Goal: Task Accomplishment & Management: Use online tool/utility

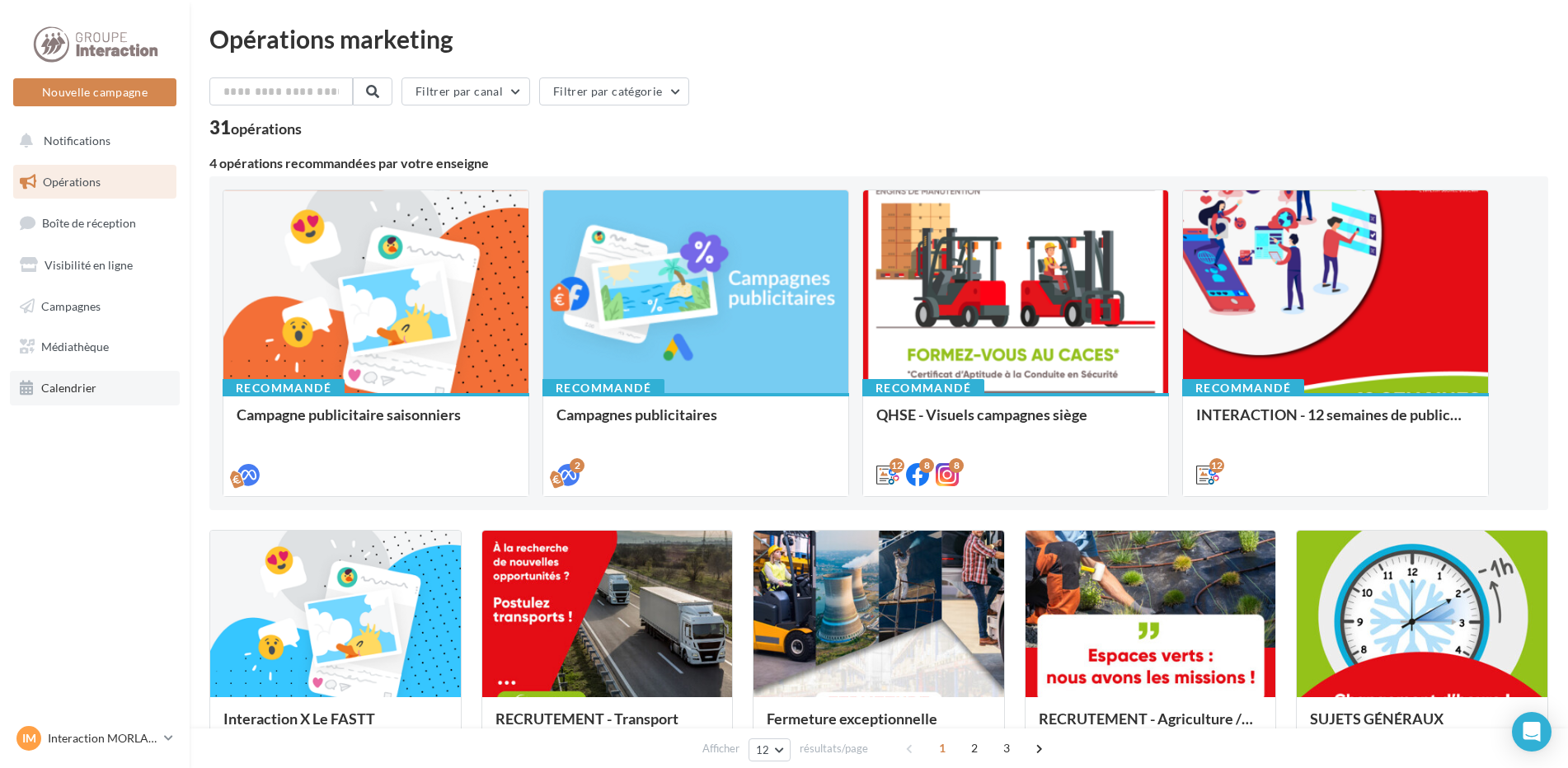
click at [47, 379] on link "Calendrier" at bounding box center [95, 388] width 170 height 35
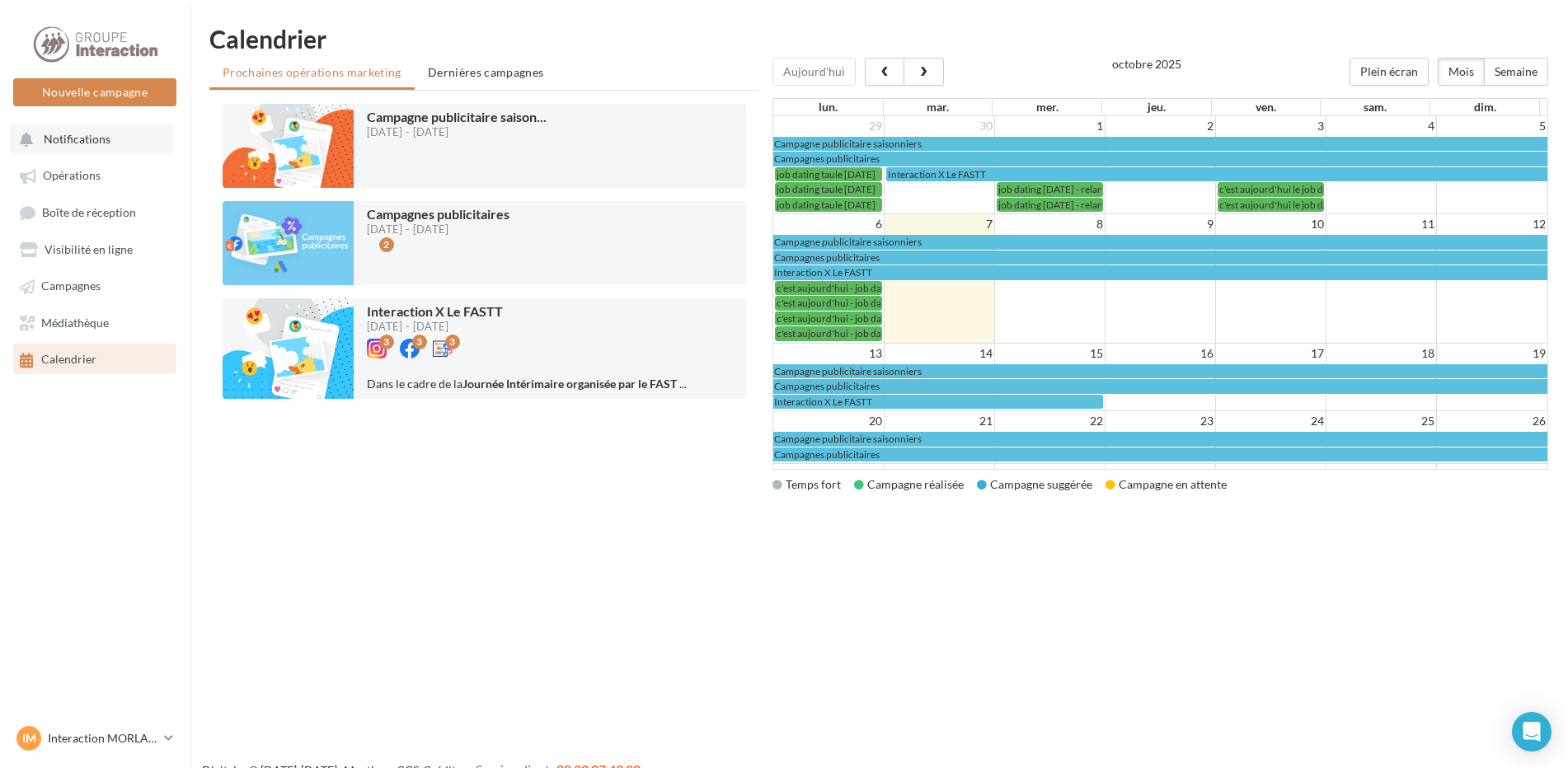
click at [165, 150] on button "Notifications" at bounding box center [92, 139] width 163 height 29
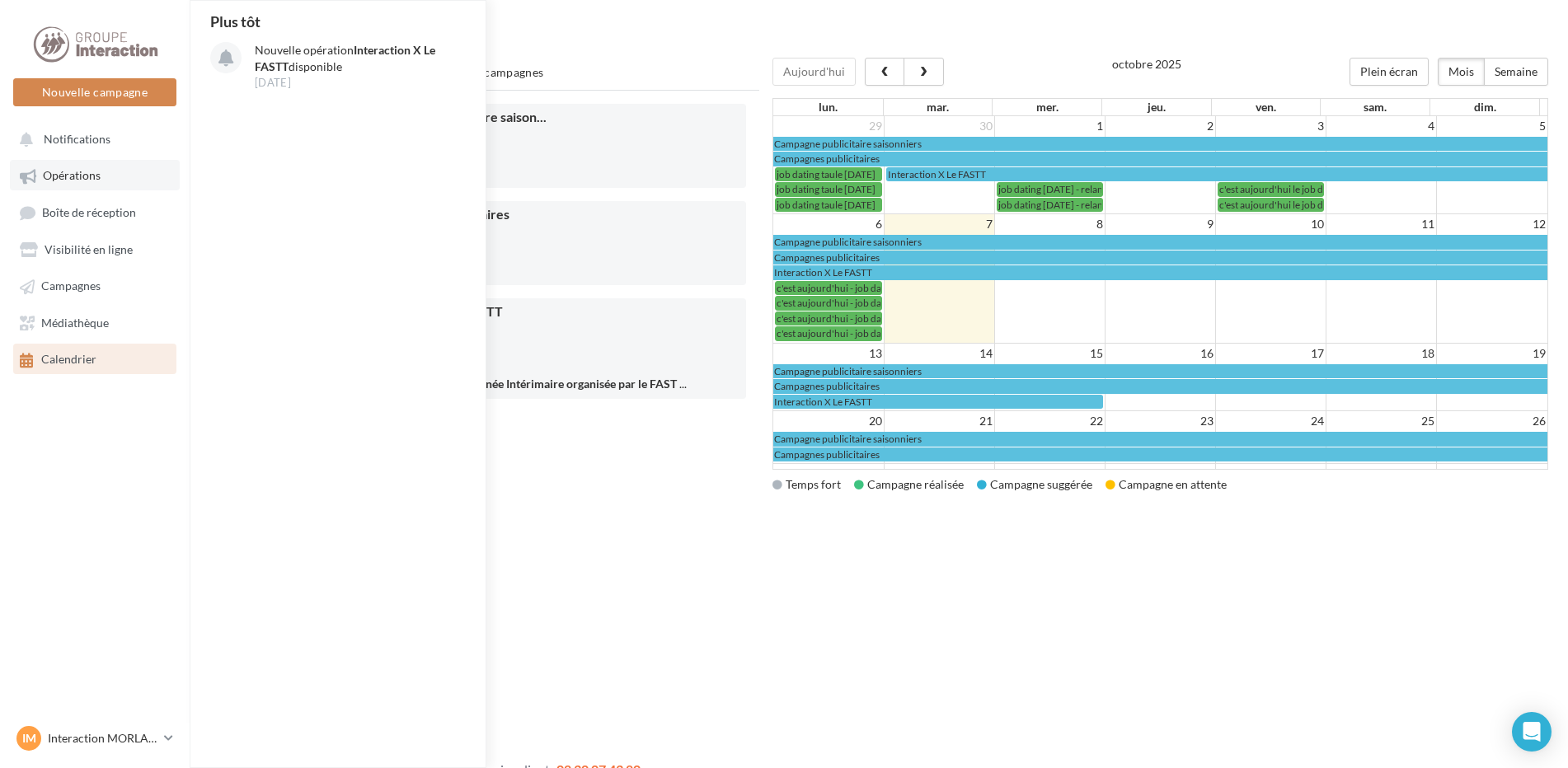
click at [152, 176] on link "Opérations" at bounding box center [95, 174] width 170 height 29
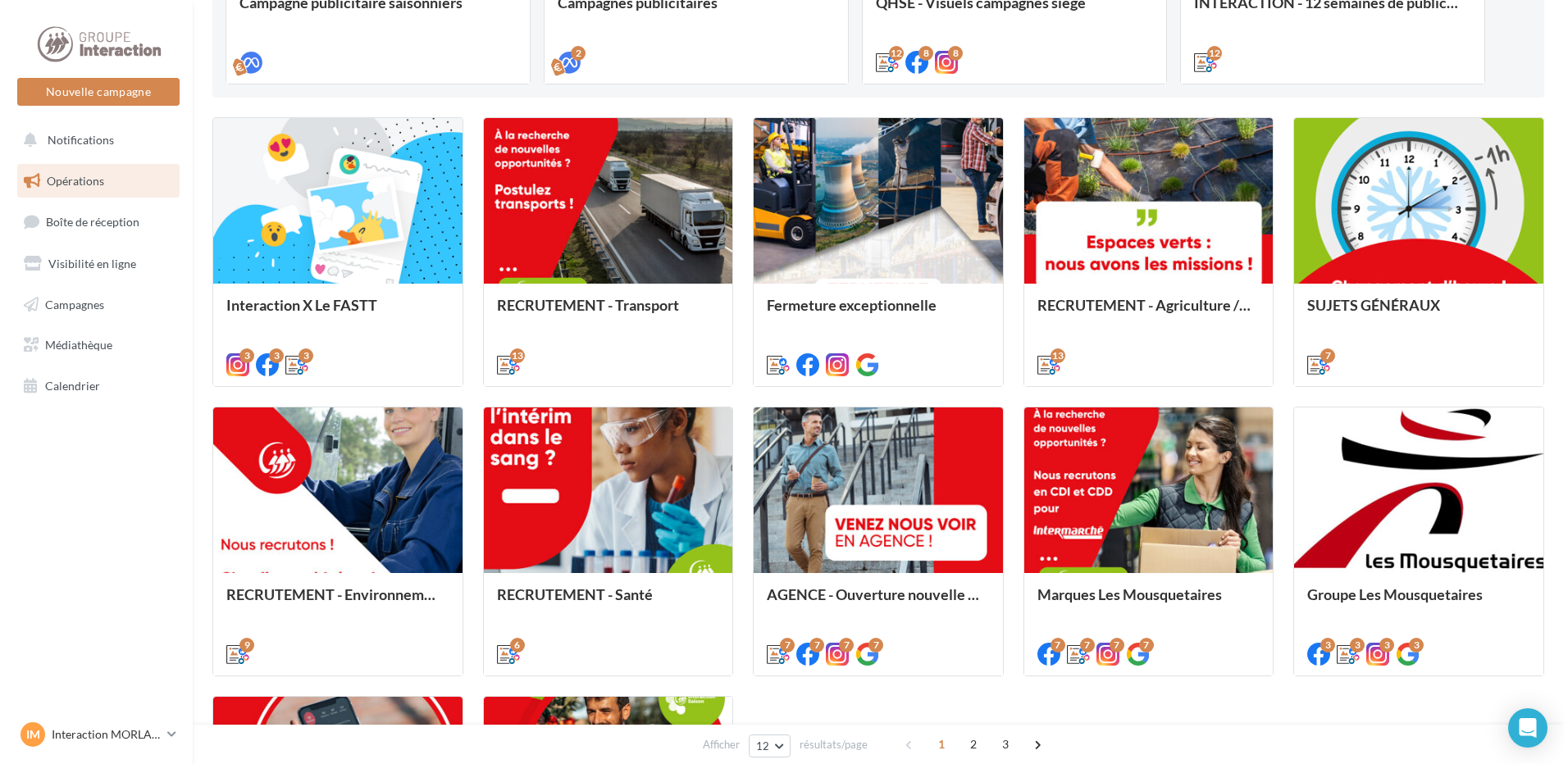
scroll to position [492, 0]
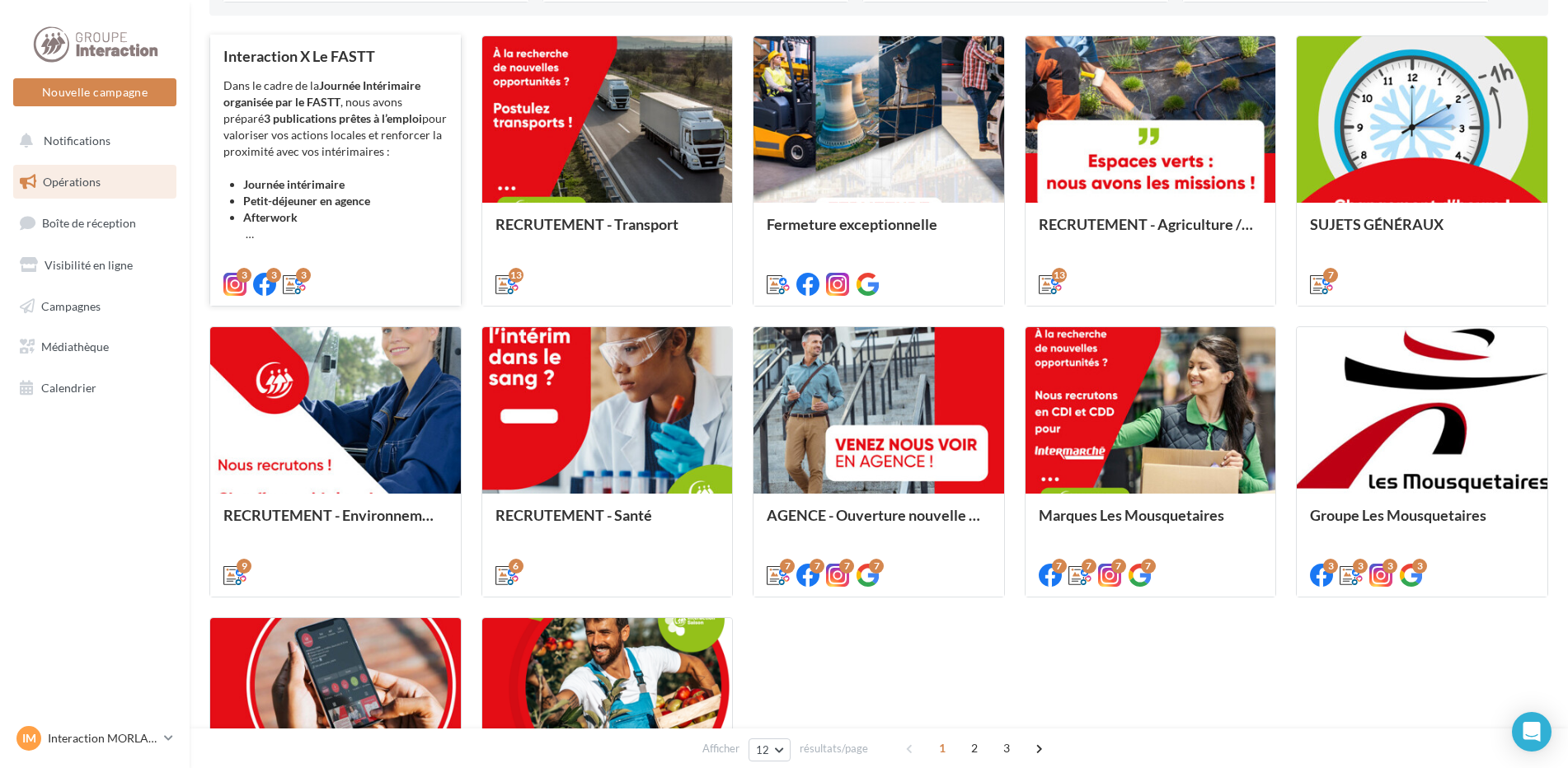
click at [378, 229] on li "Afterwork" at bounding box center [345, 226] width 205 height 33
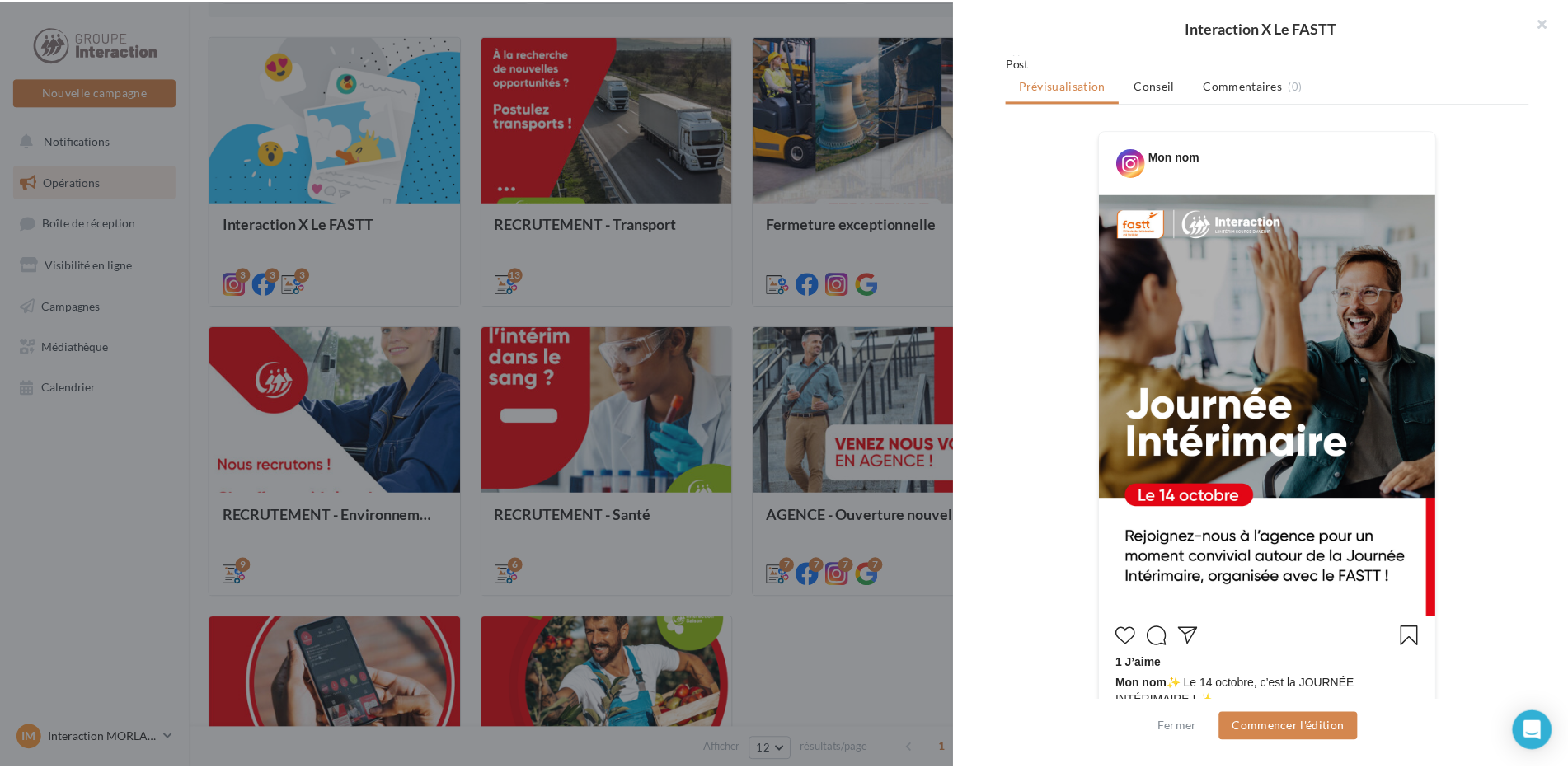
scroll to position [165, 0]
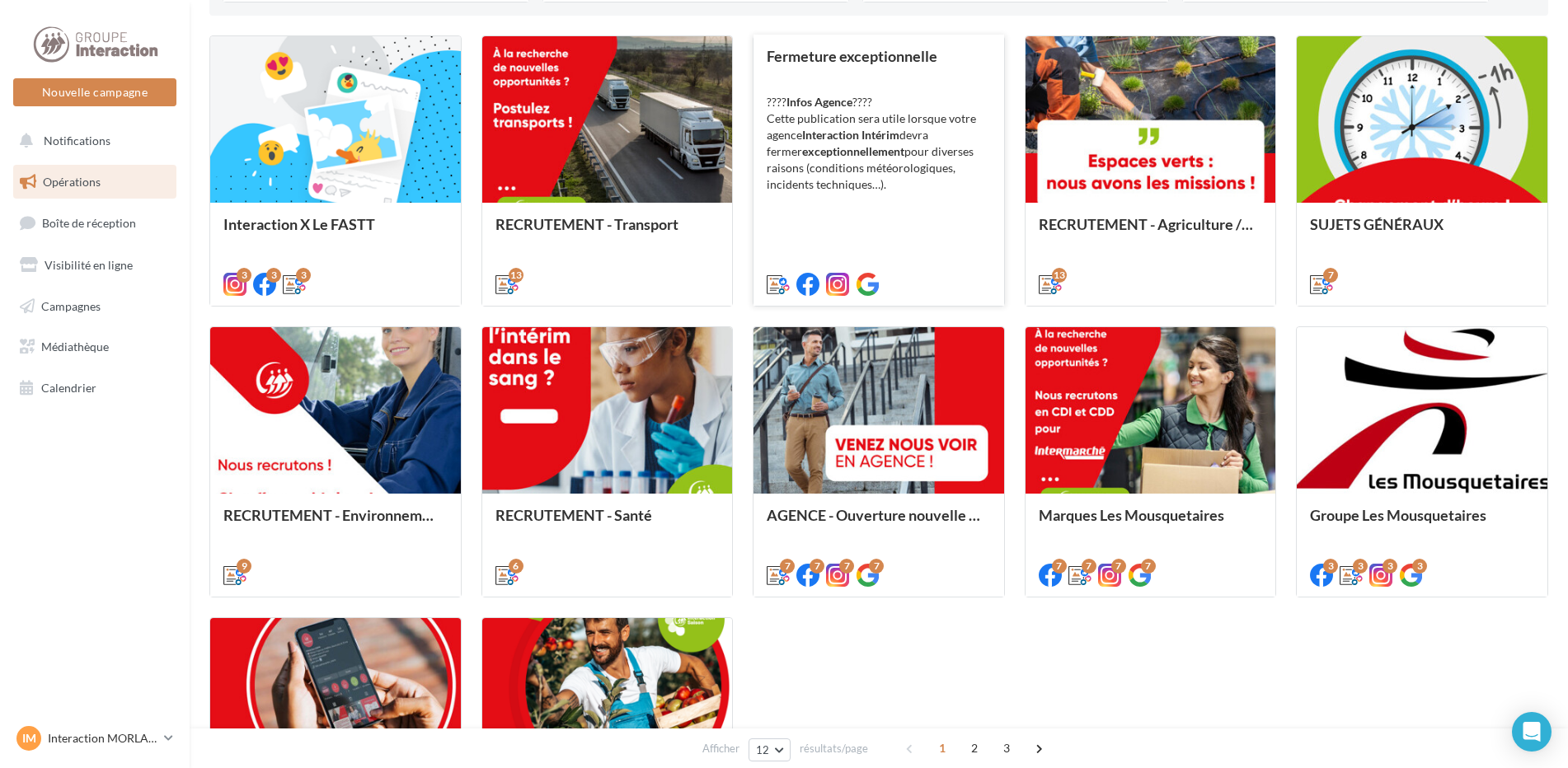
scroll to position [751, 0]
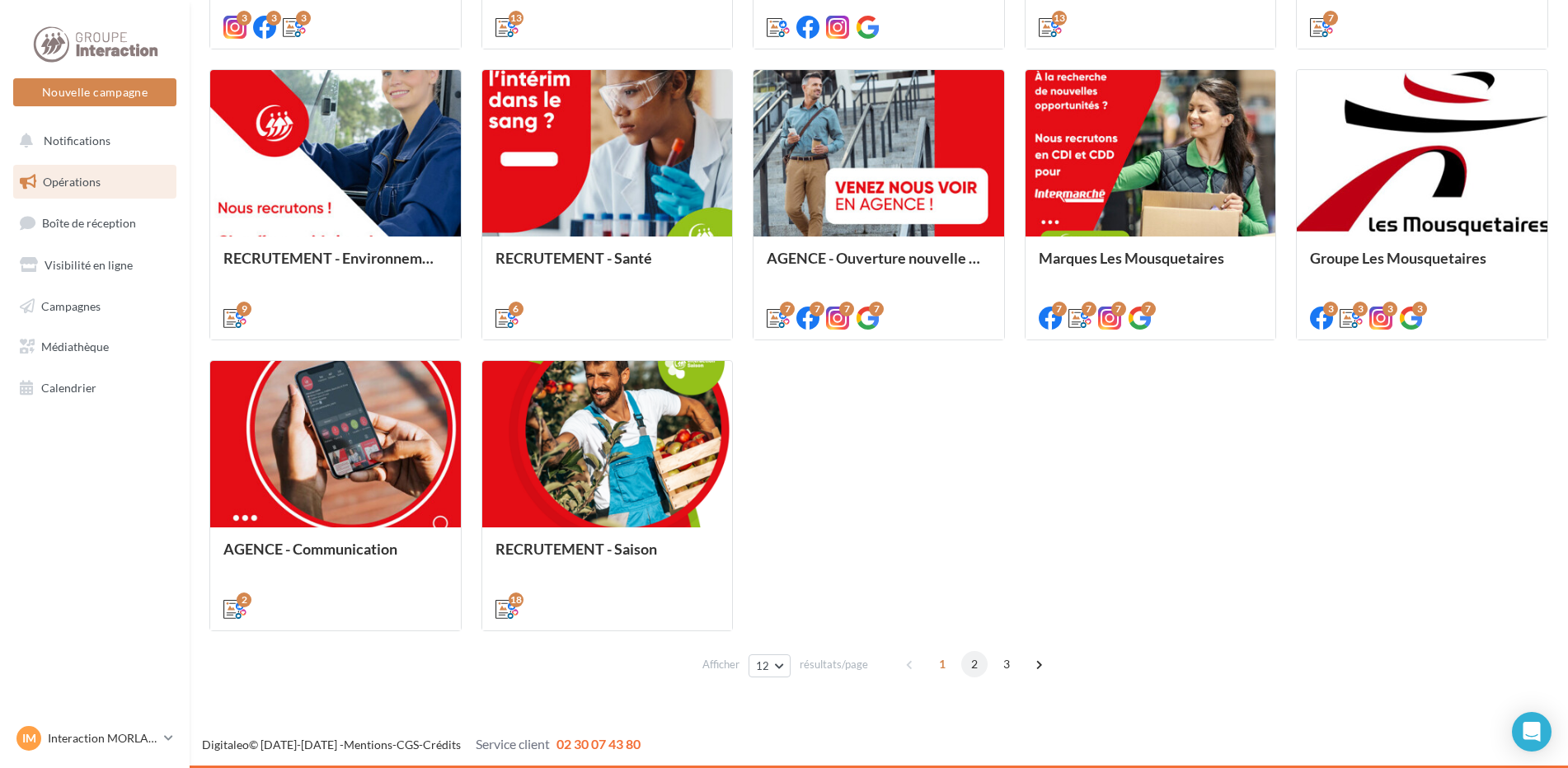
click at [973, 676] on span "2" at bounding box center [974, 664] width 27 height 27
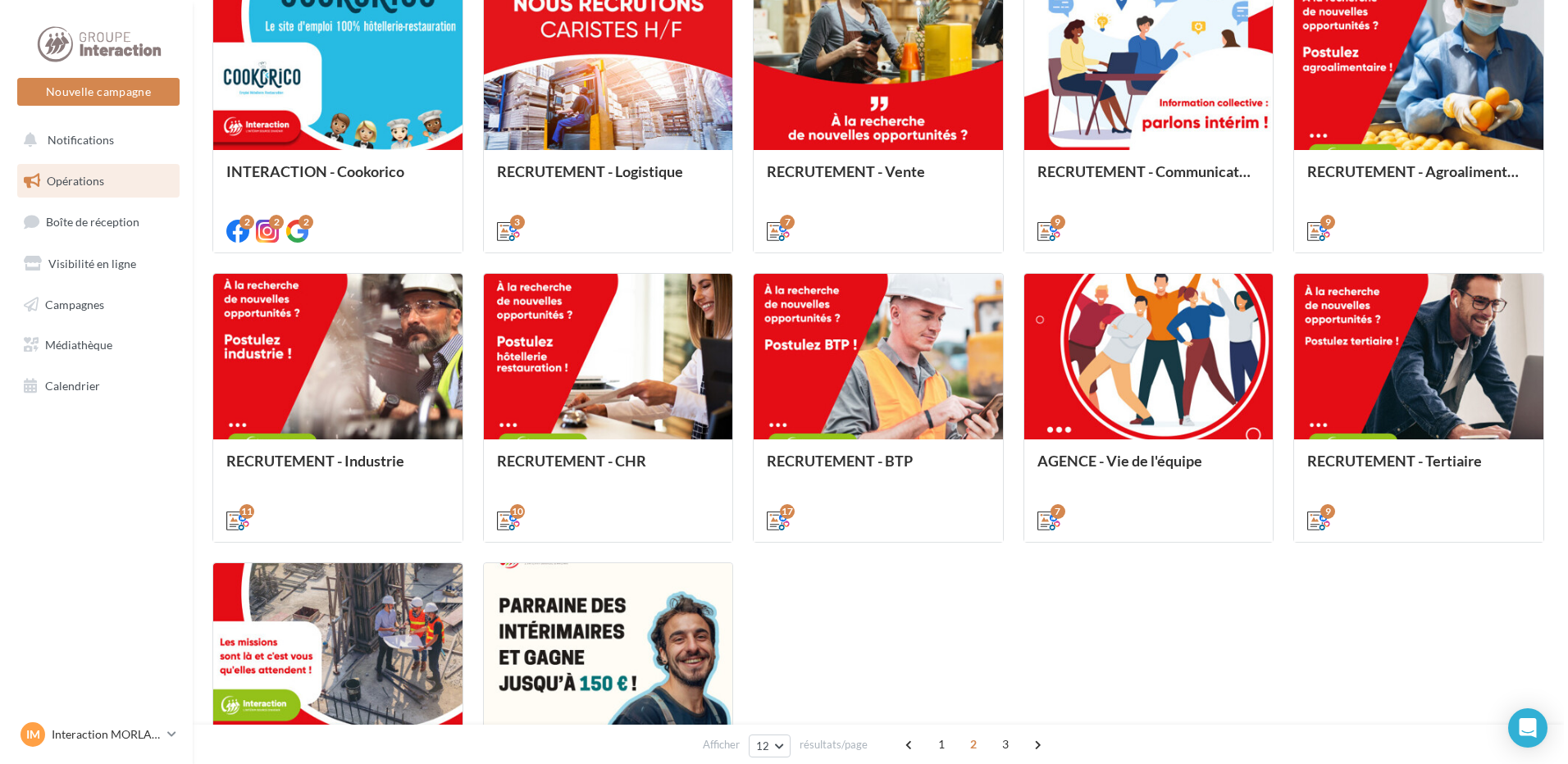
scroll to position [625, 0]
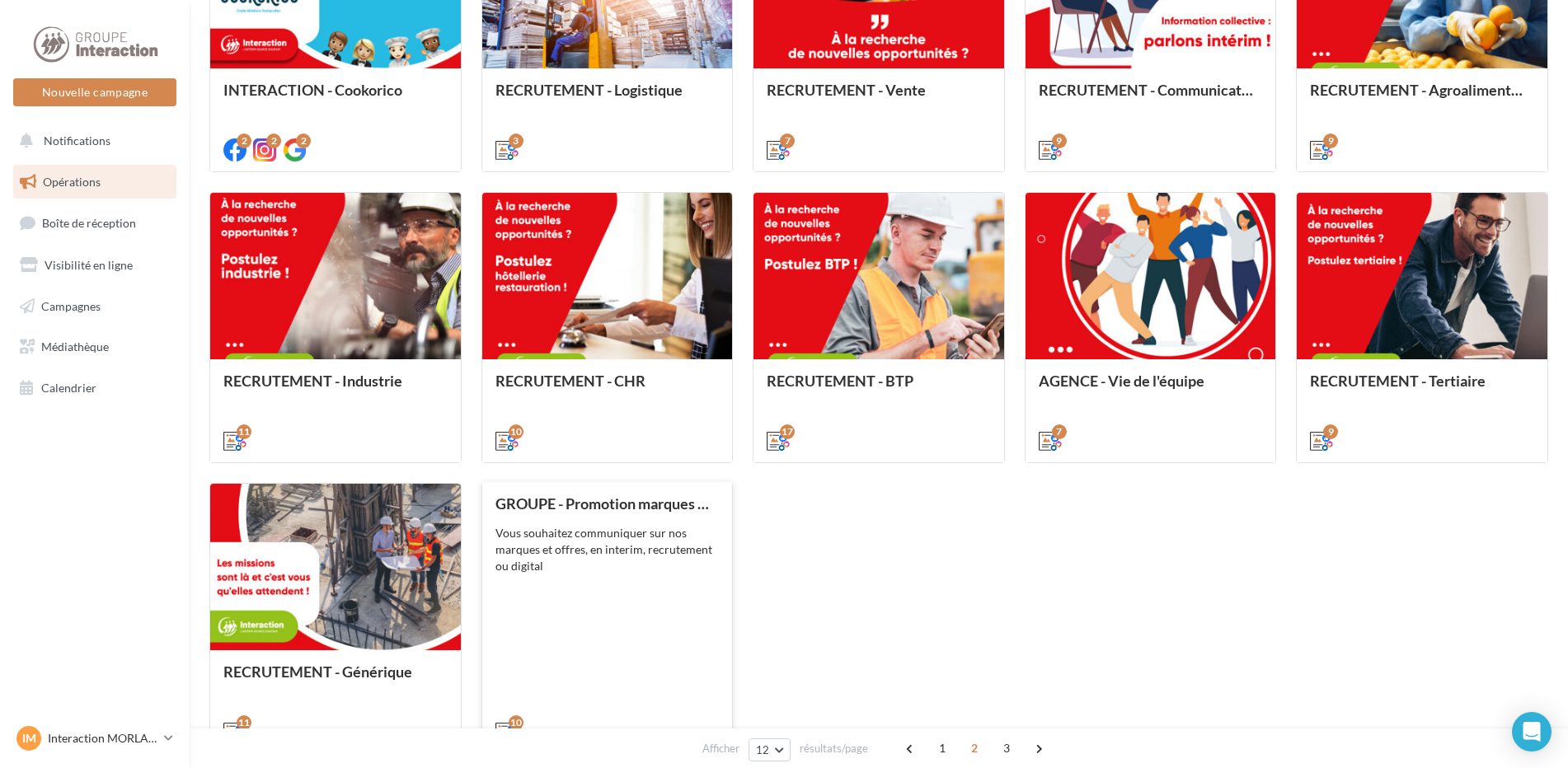
click at [656, 625] on div "GROUPE - Promotion marques et offres Vous souhaitez communiquer sur nos marques…" at bounding box center [608, 617] width 224 height 243
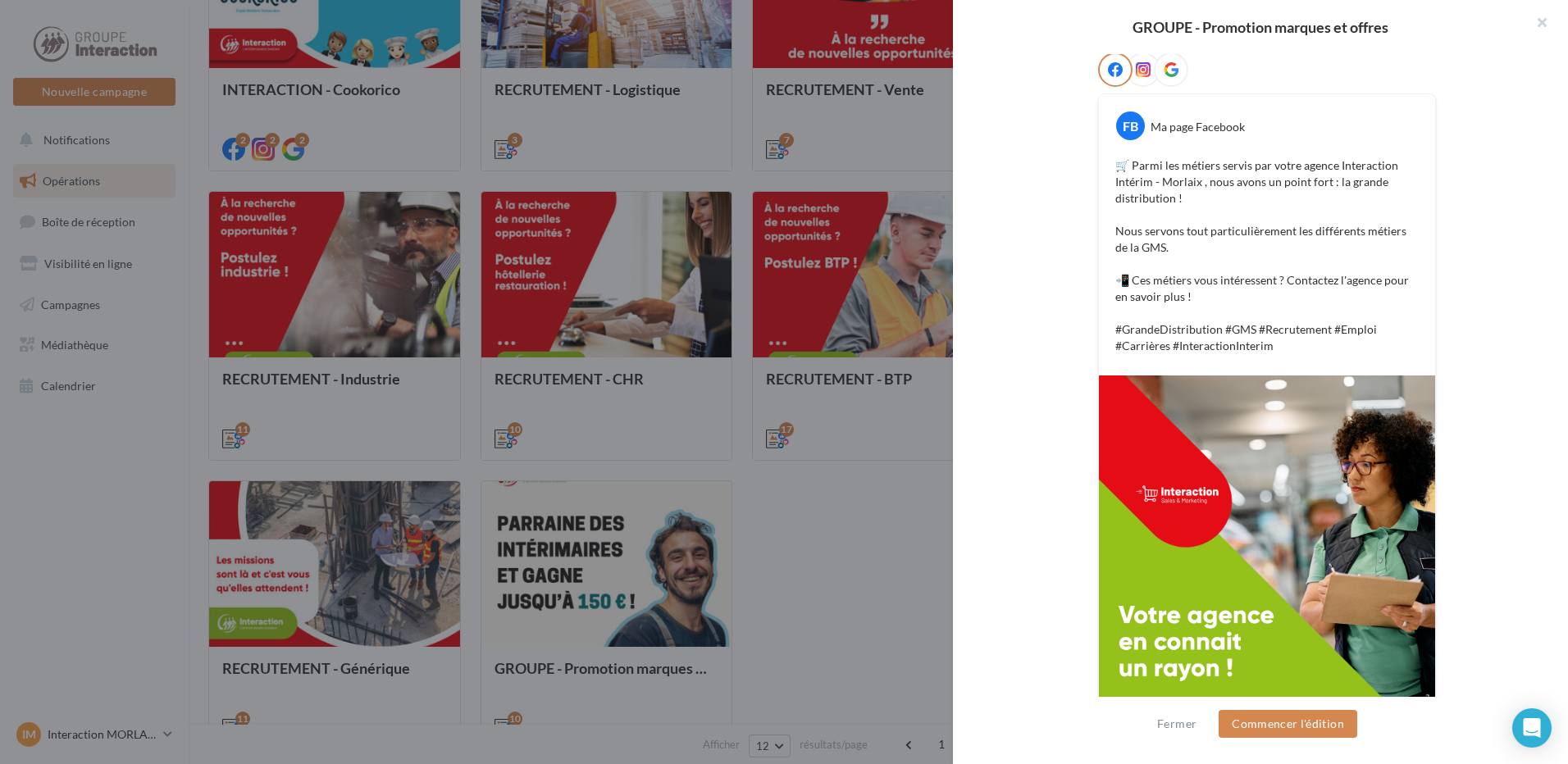
scroll to position [82, 0]
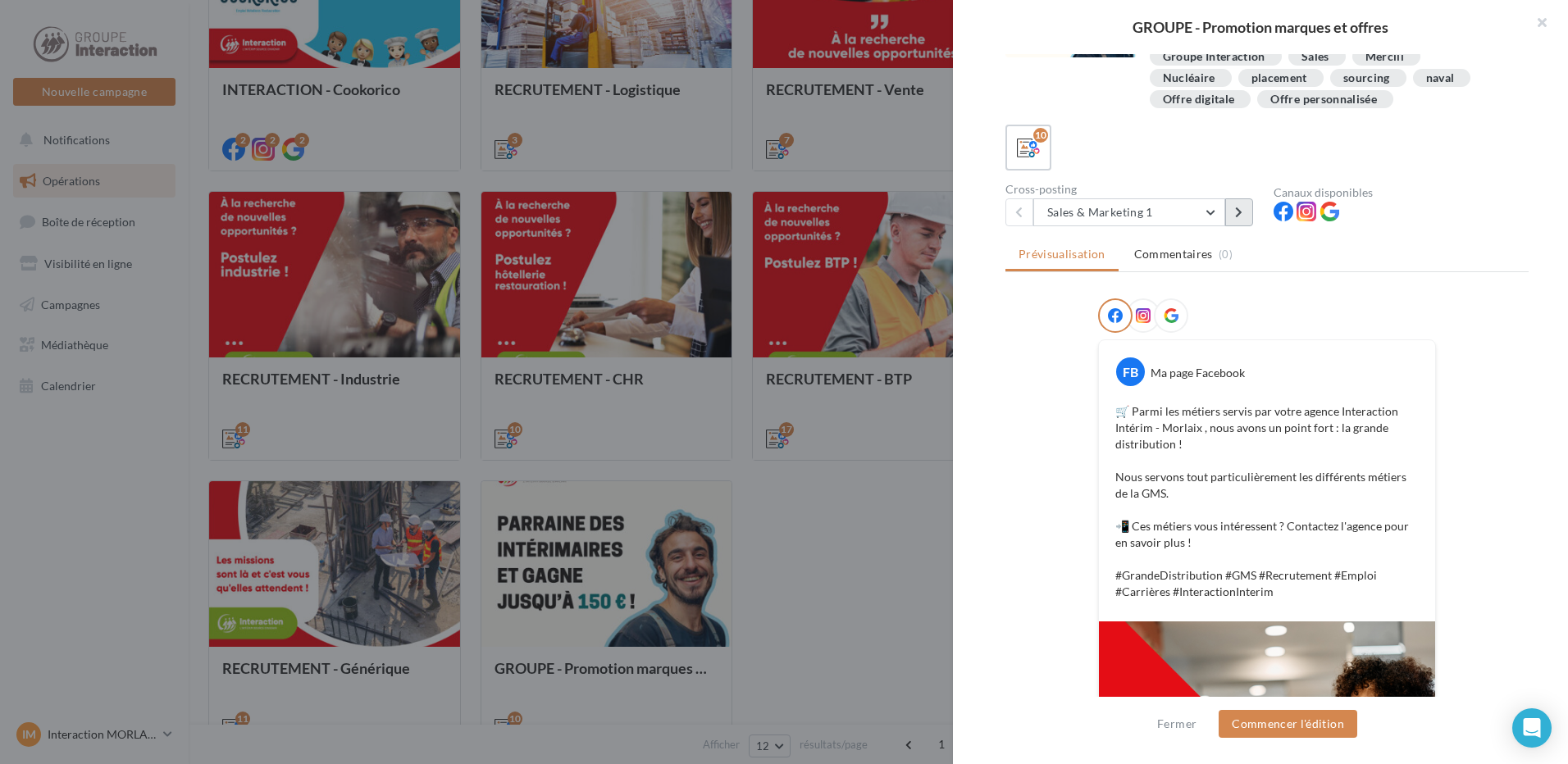
click at [1246, 220] on button at bounding box center [1239, 212] width 28 height 28
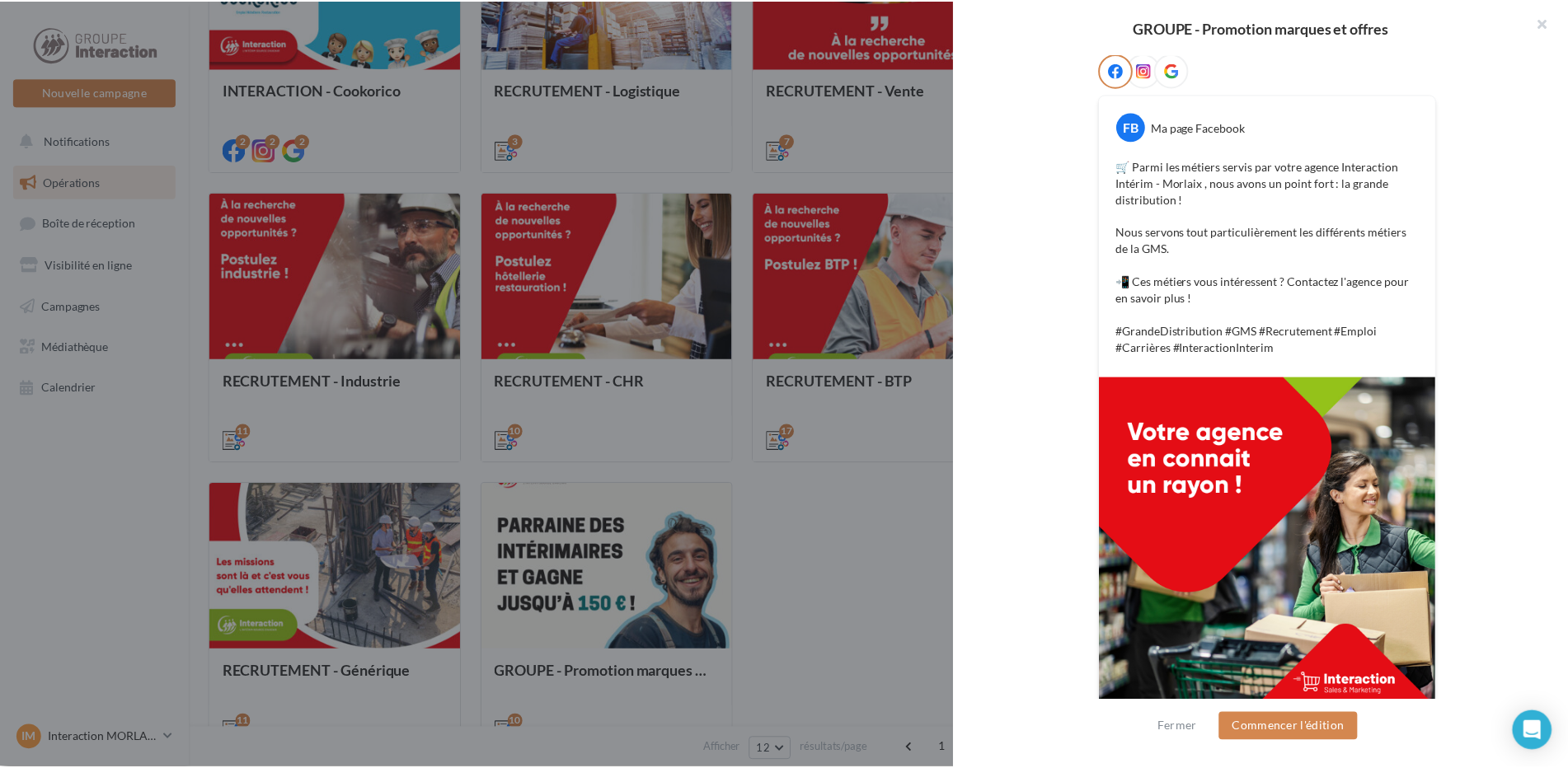
scroll to position [0, 0]
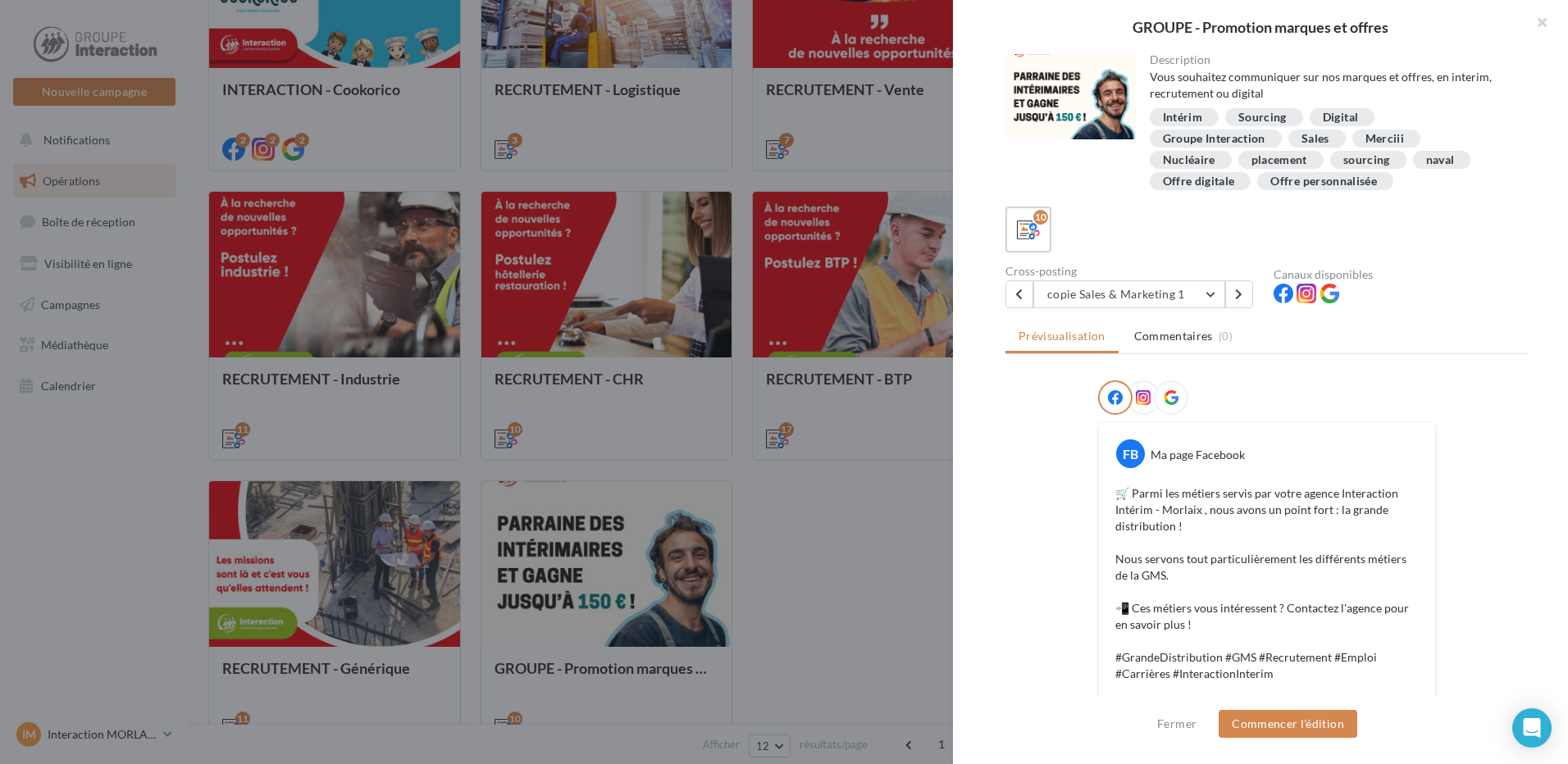
click at [1164, 309] on div "Description Vous souhaitez communiquer sur nos marques et offres, en interim, r…" at bounding box center [1268, 382] width 628 height 657
click at [1166, 299] on button "copie Sales & Marketing 1" at bounding box center [1130, 294] width 192 height 28
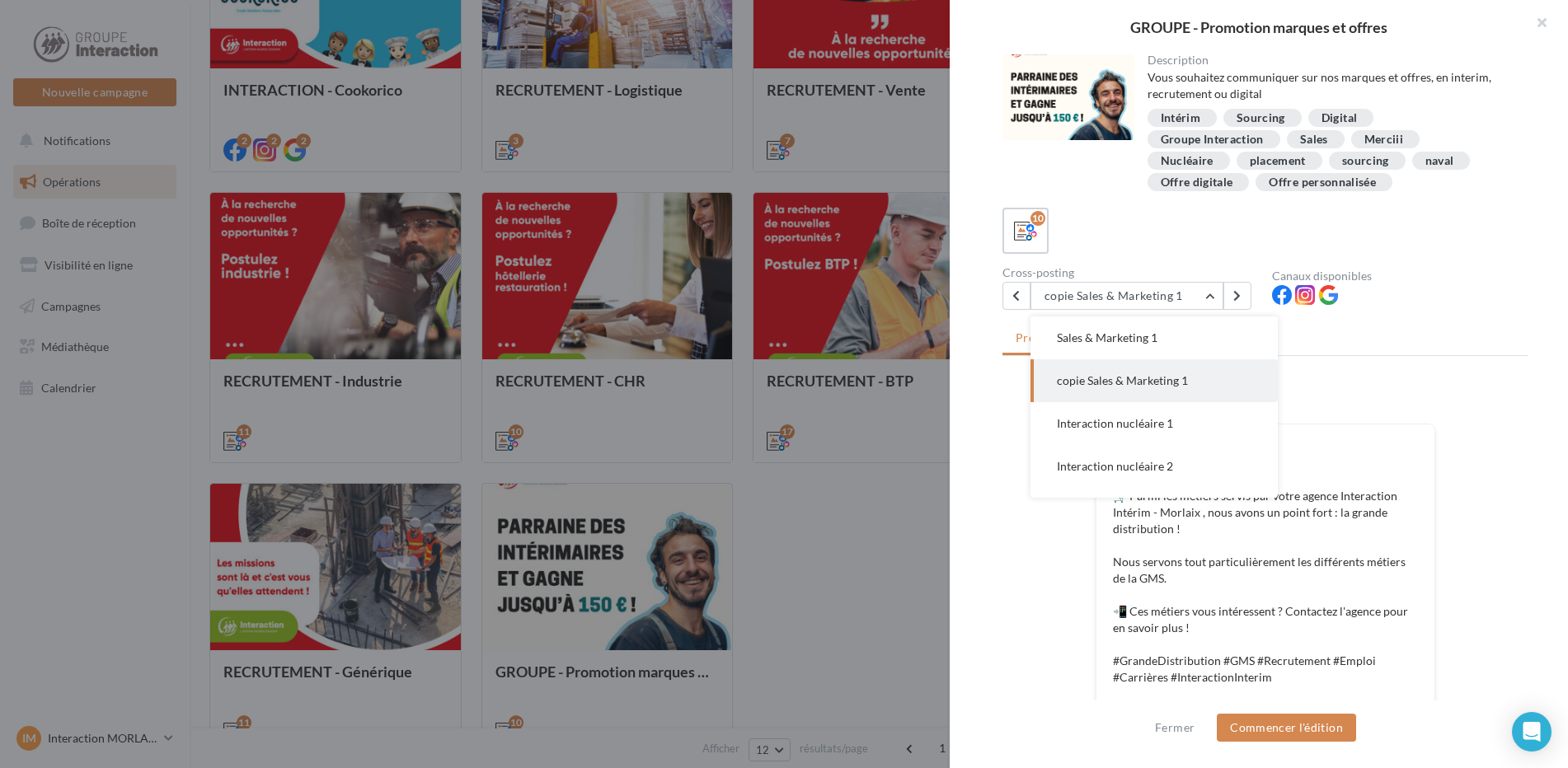
click at [845, 538] on div at bounding box center [784, 384] width 1568 height 768
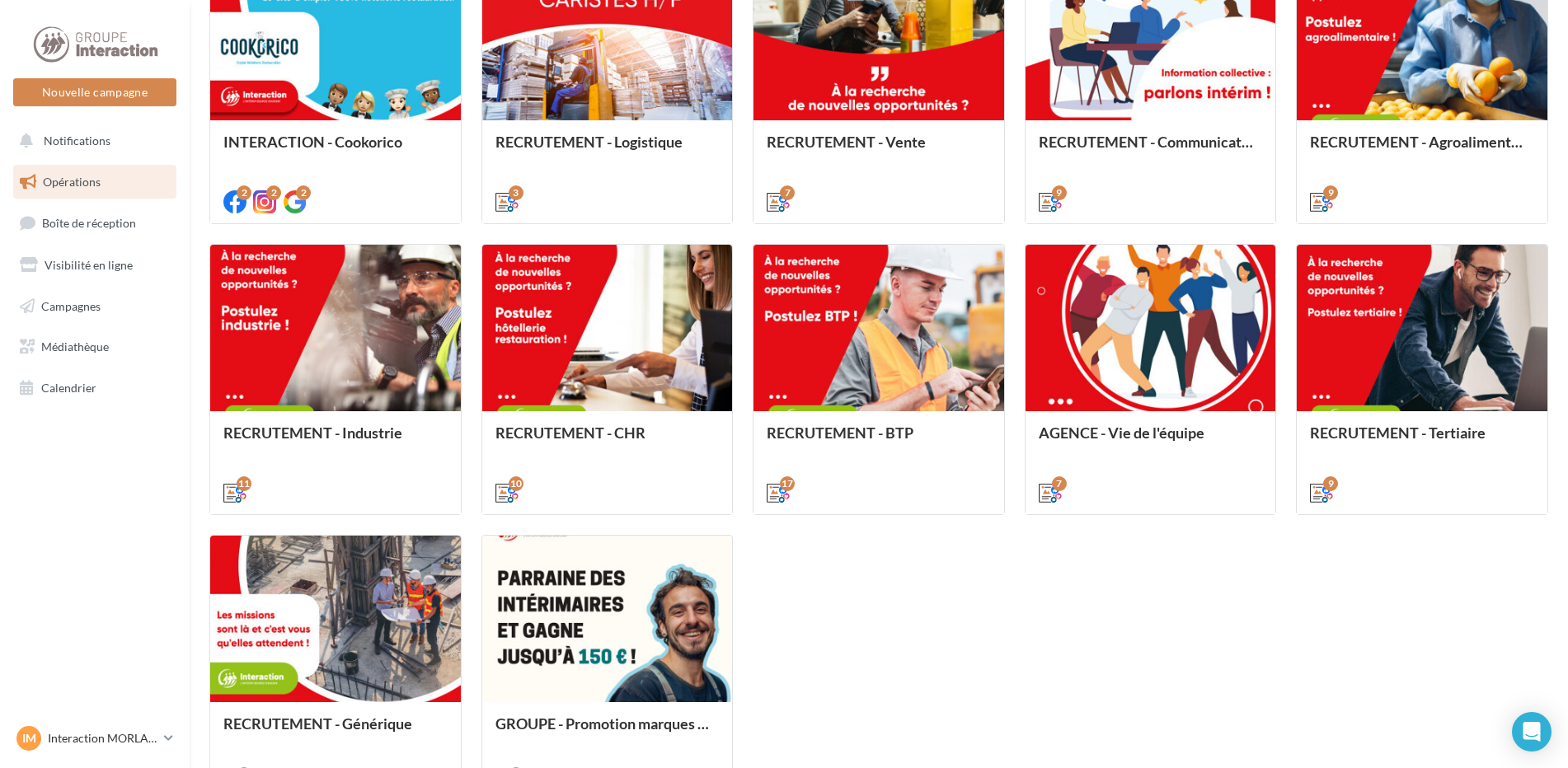
scroll to position [741, 0]
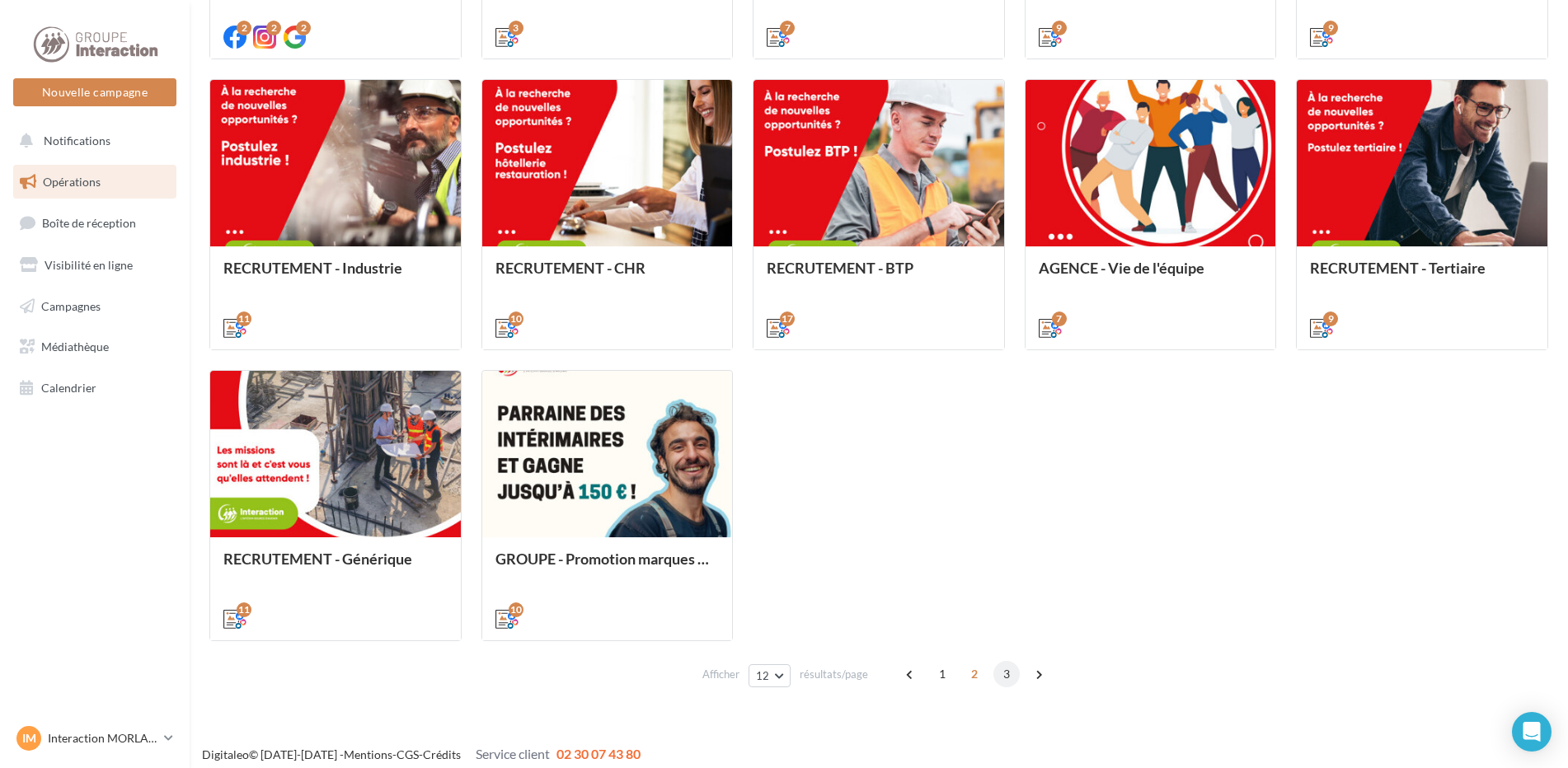
click at [1001, 672] on span "3" at bounding box center [1006, 673] width 27 height 27
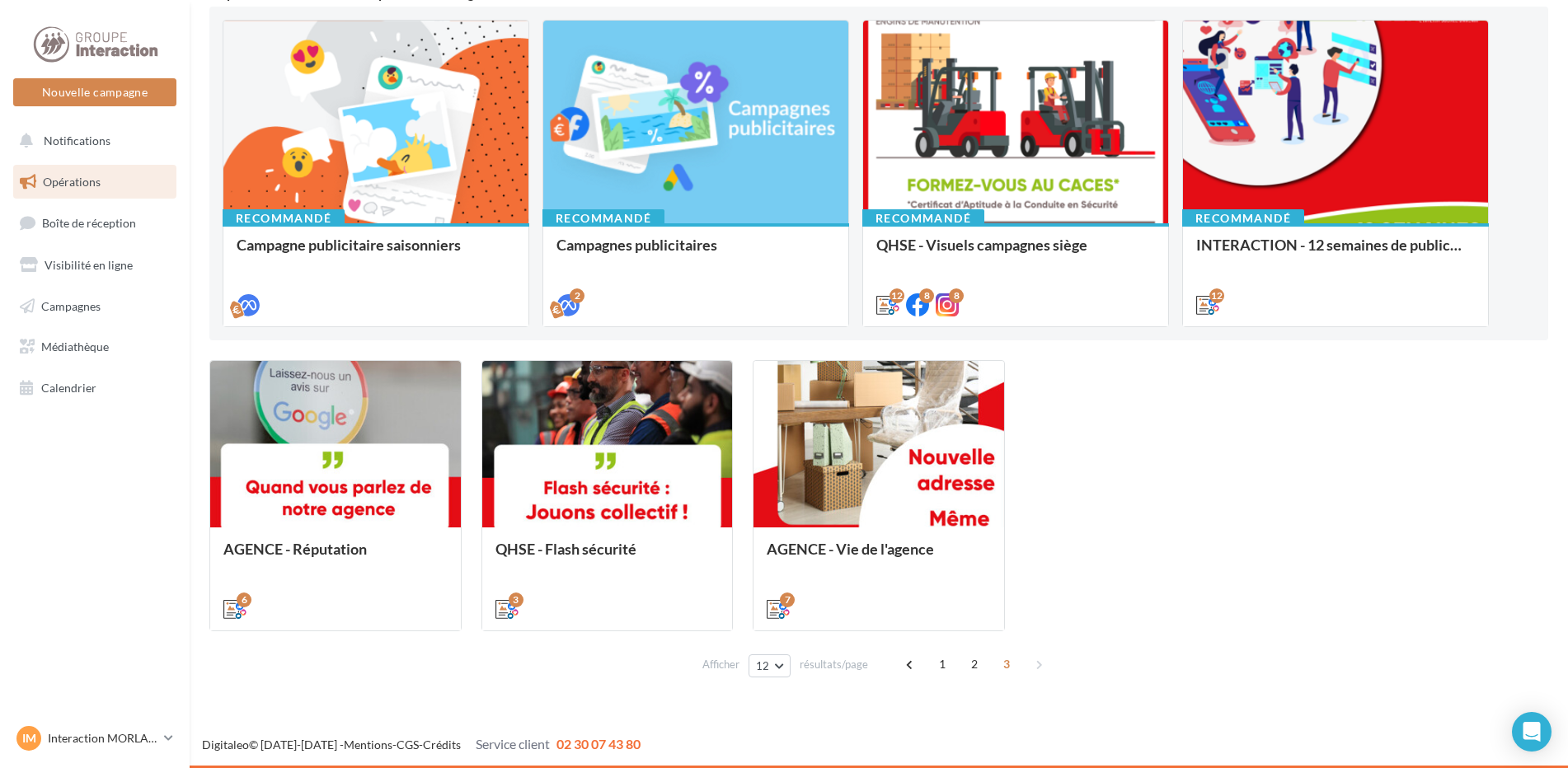
scroll to position [170, 0]
click at [936, 663] on span "1" at bounding box center [942, 664] width 27 height 27
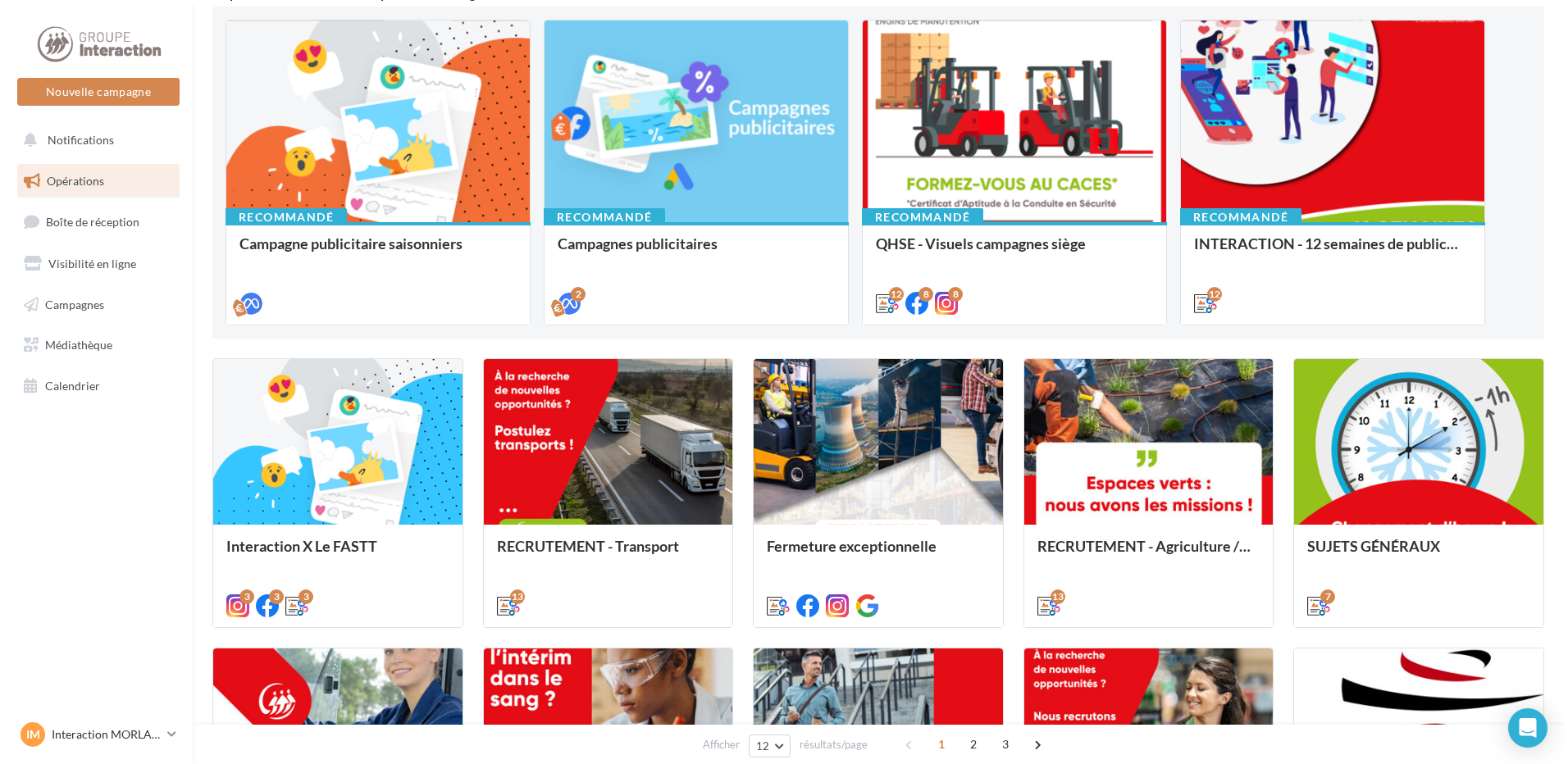
scroll to position [462, 0]
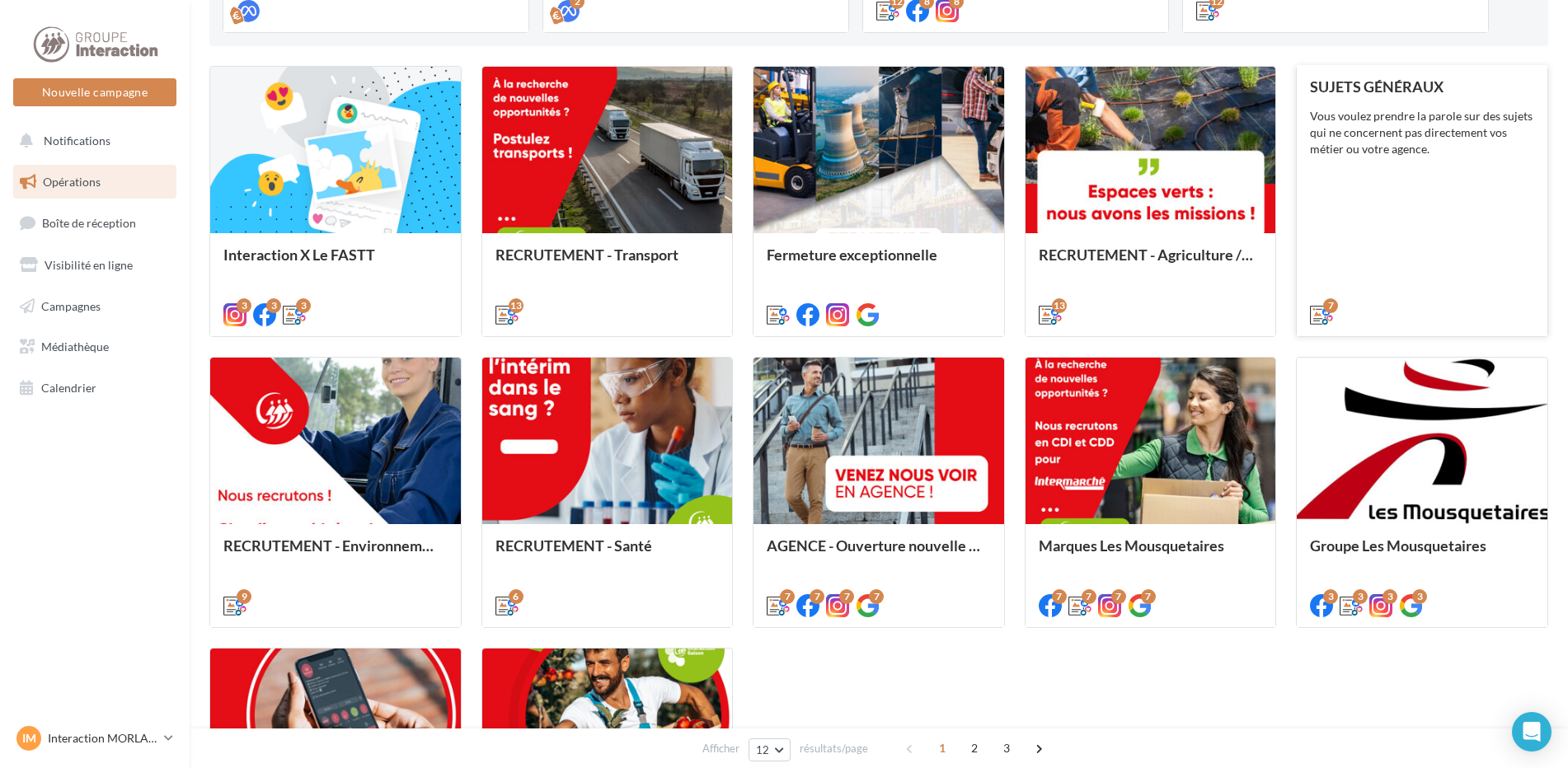
click at [1473, 199] on div "SUJETS GÉNÉRAUX Vous voulez prendre la parole sur des sujets qui ne concernent …" at bounding box center [1422, 199] width 224 height 243
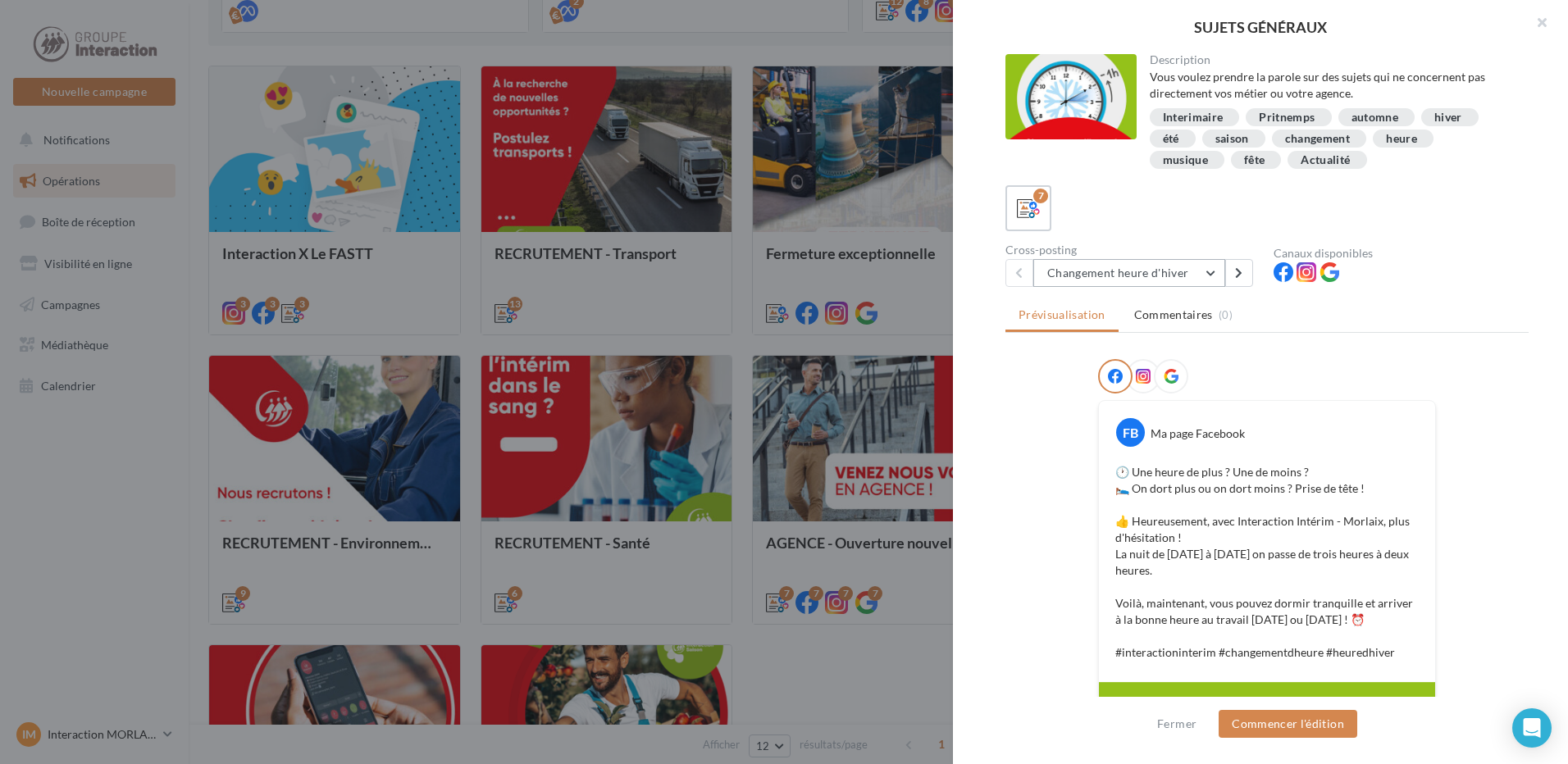
click at [1176, 280] on button "Changement heure d'hiver" at bounding box center [1130, 273] width 192 height 28
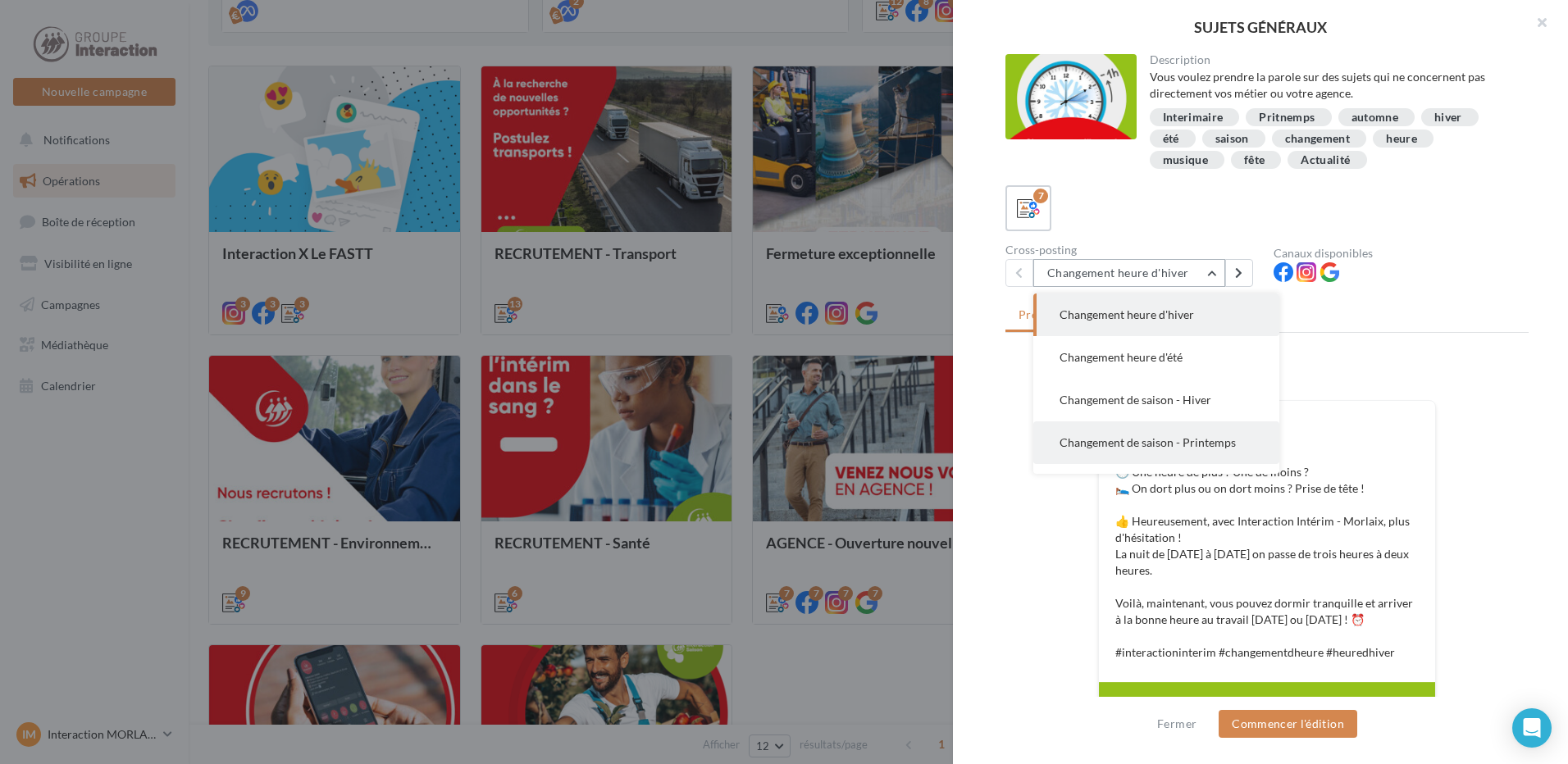
scroll to position [118, 0]
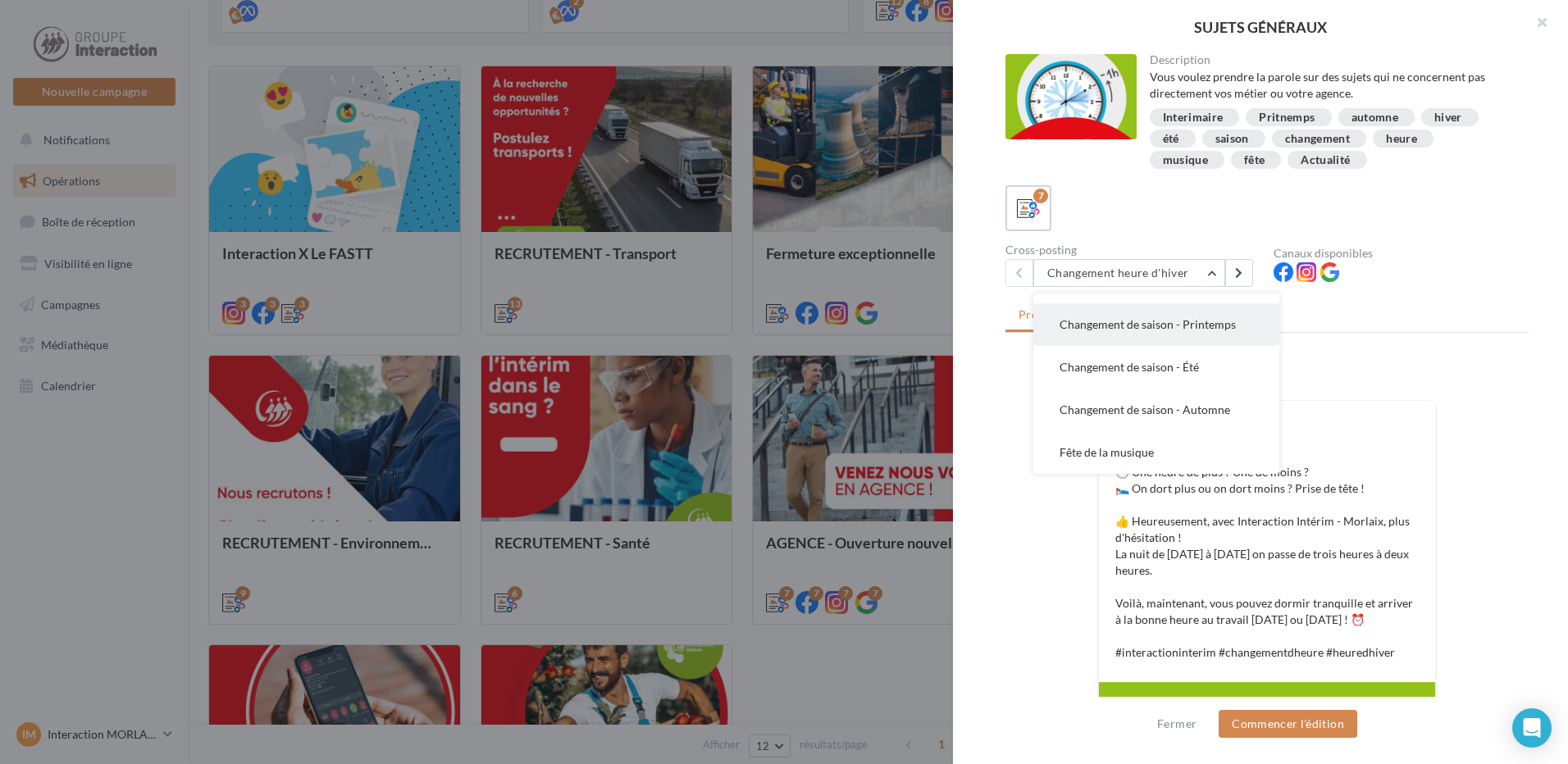
click at [1168, 436] on button "Fête de la musique" at bounding box center [1156, 452] width 246 height 43
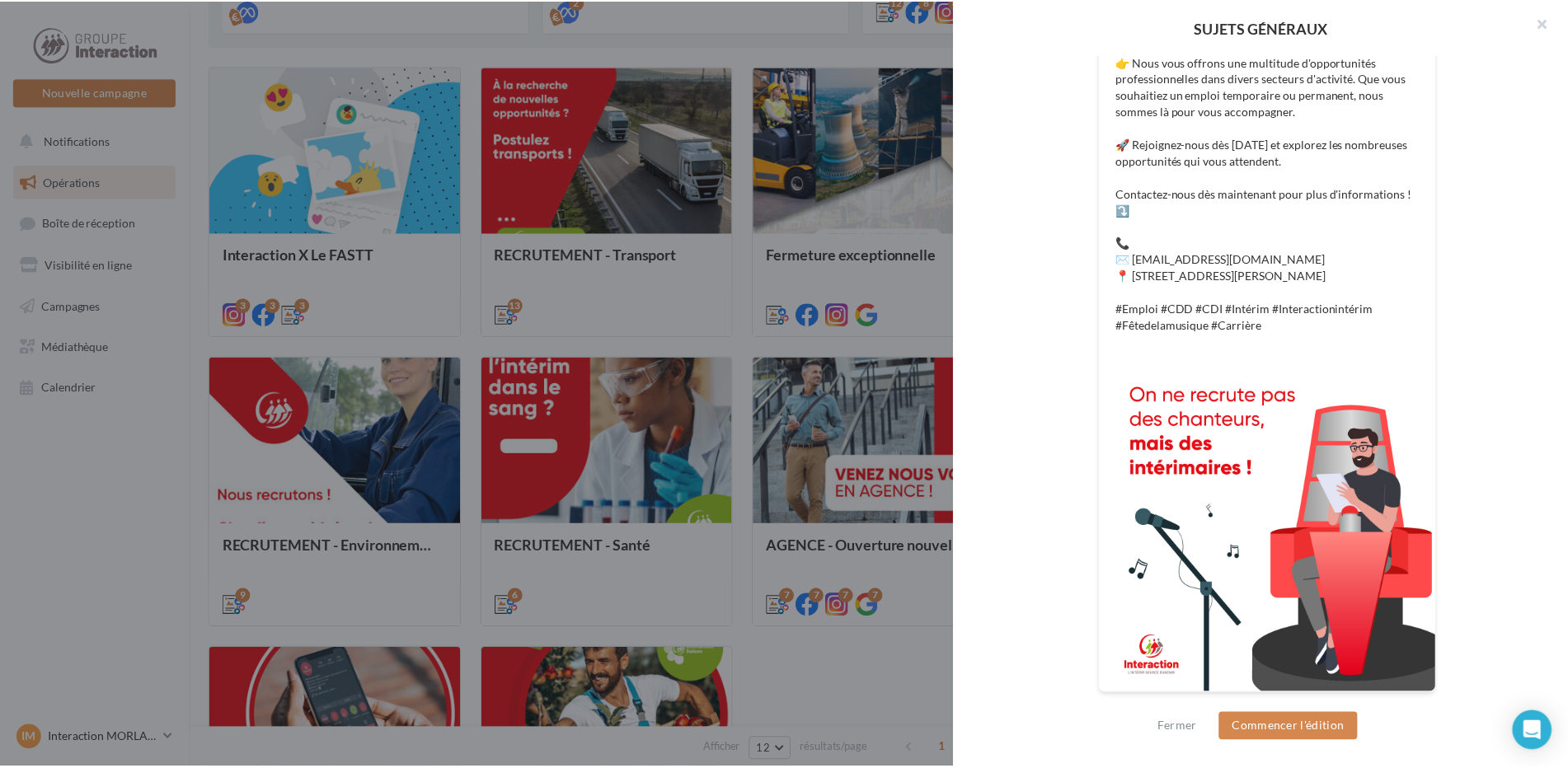
scroll to position [264, 0]
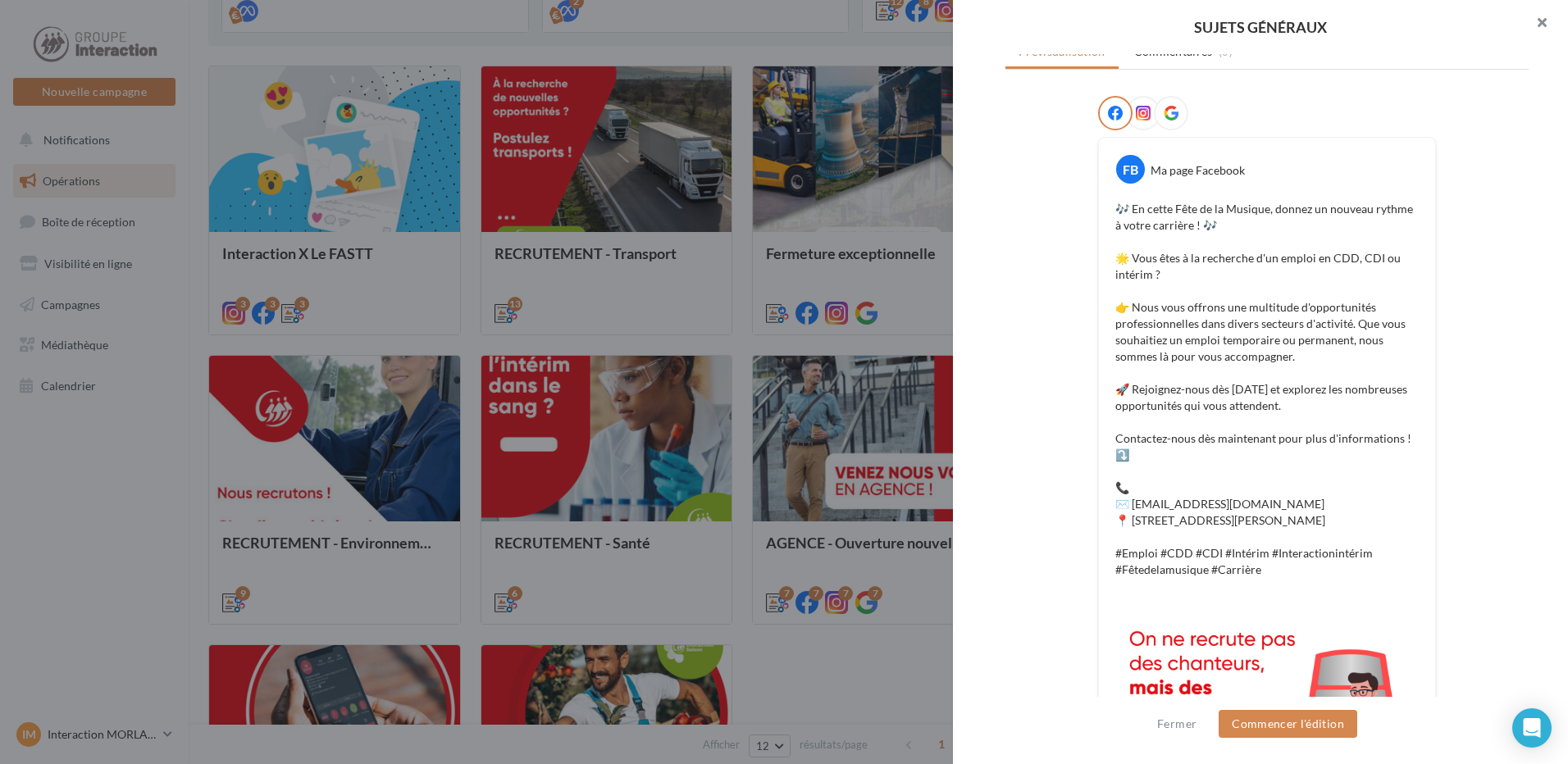
click at [1558, 22] on button "button" at bounding box center [1536, 25] width 66 height 49
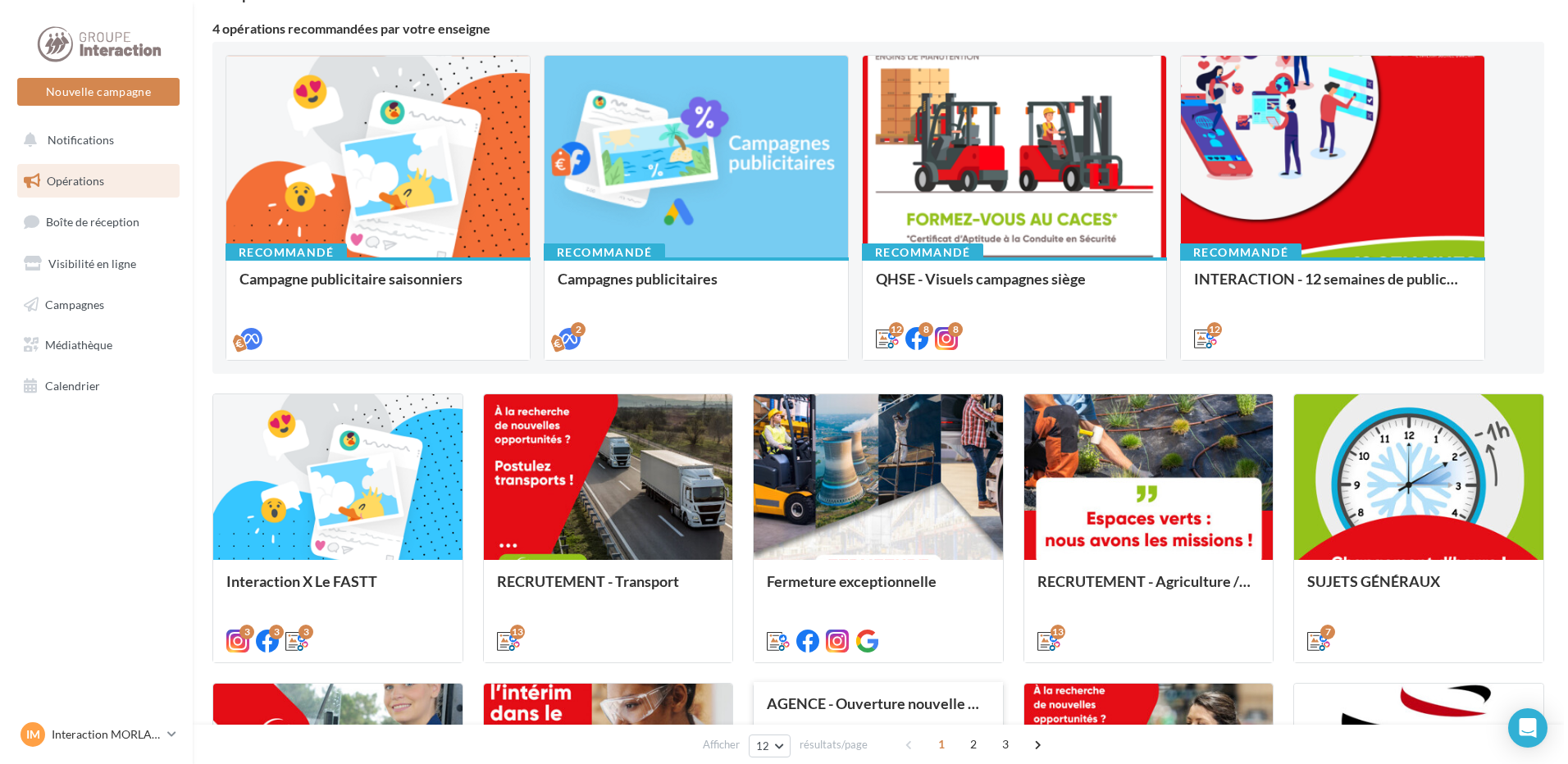
scroll to position [52, 0]
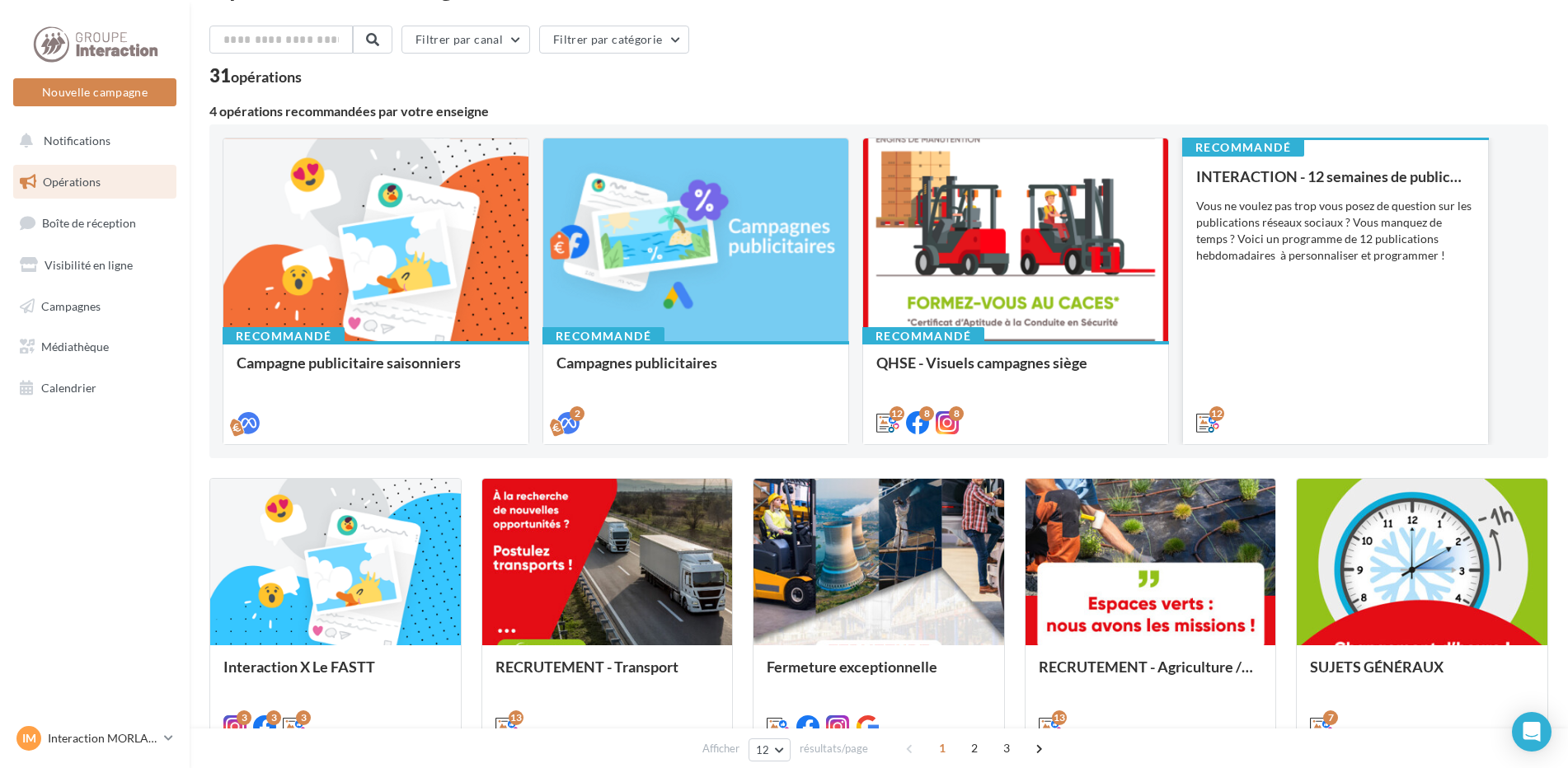
click at [1382, 351] on div "INTERACTION - 12 semaines de publication Vous ne voulez pas trop vous posez de …" at bounding box center [1336, 298] width 279 height 262
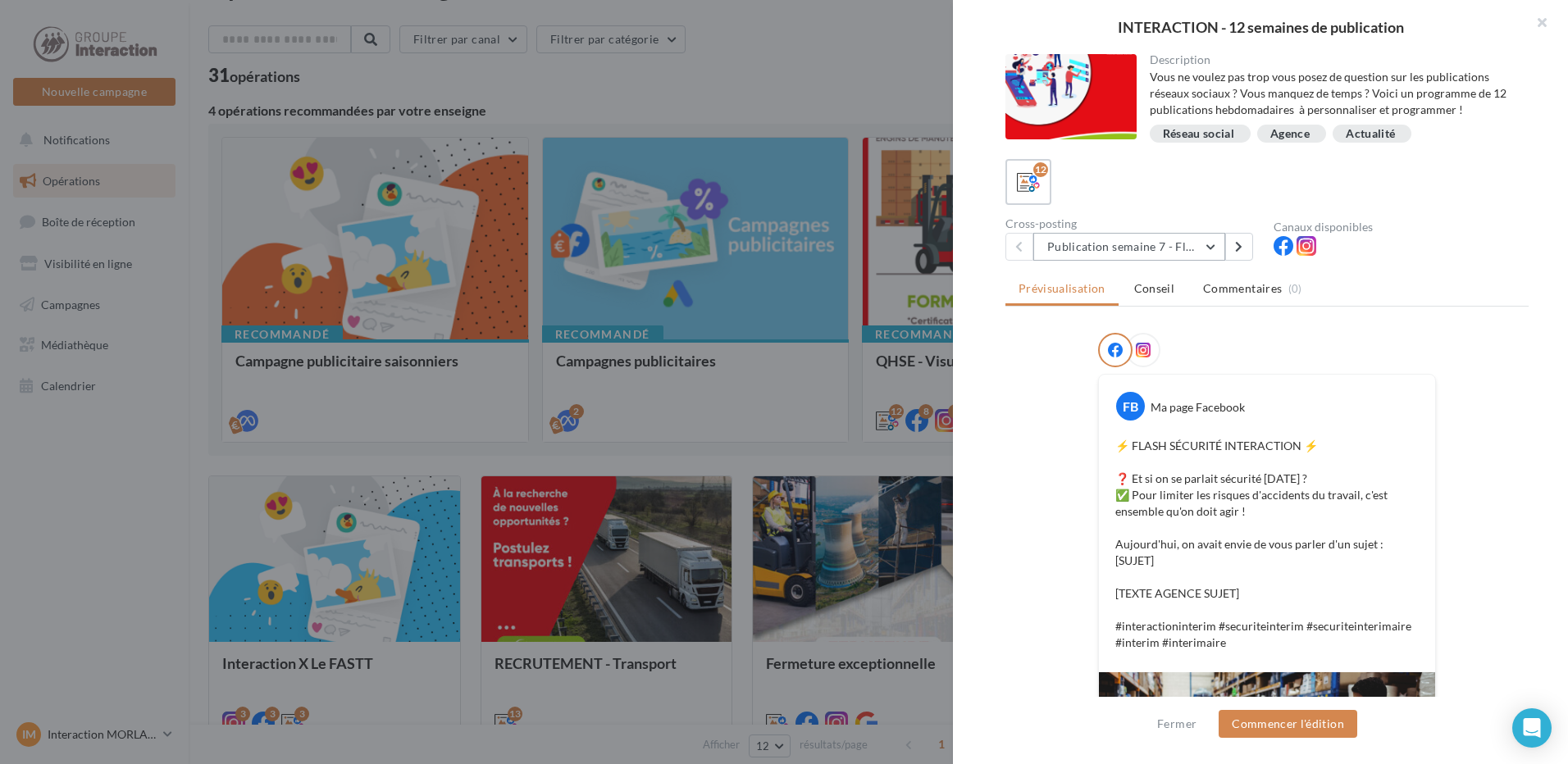
click at [1214, 249] on button "Publication semaine 7 - Flash sécurité" at bounding box center [1130, 246] width 192 height 28
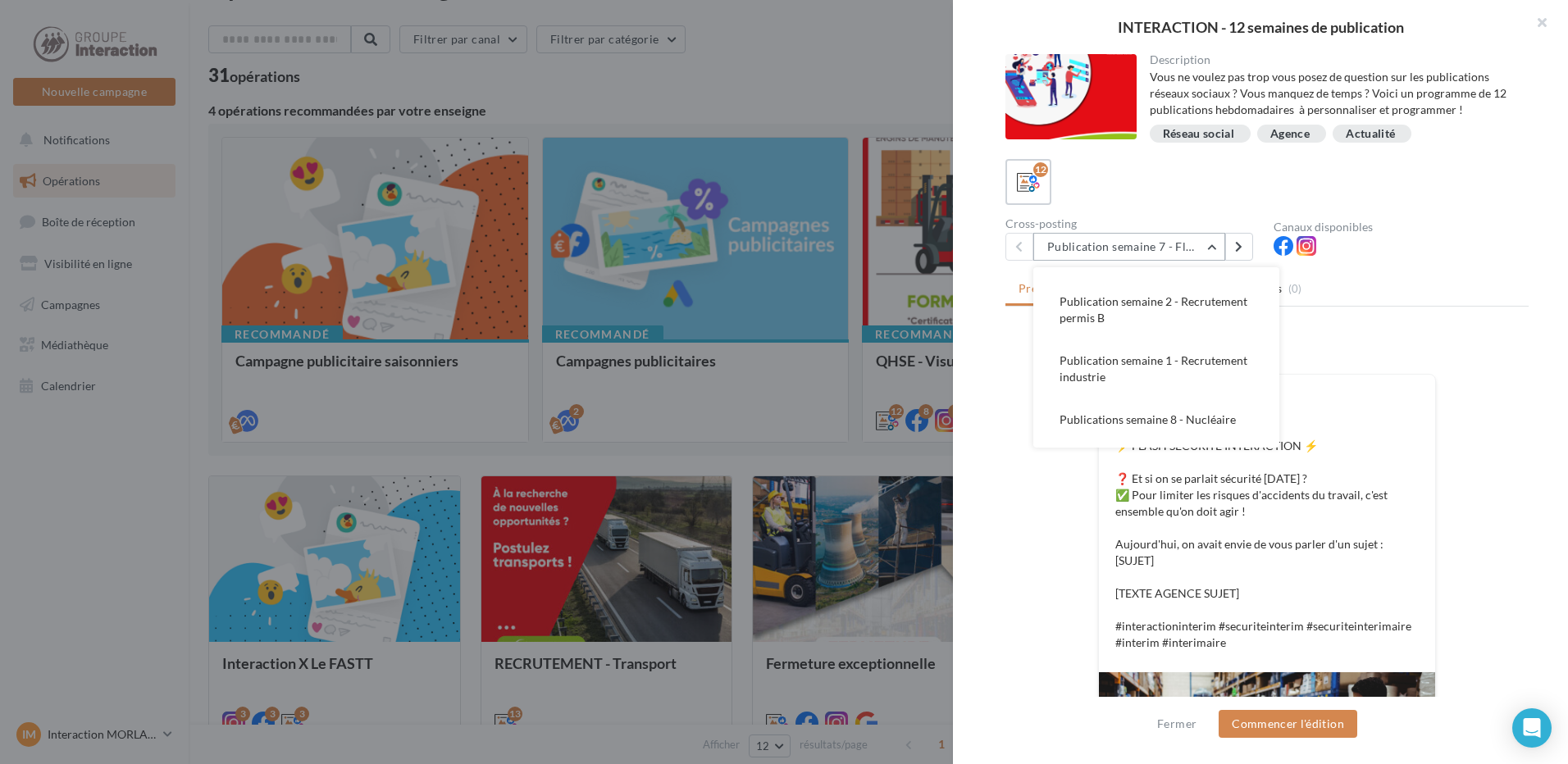
scroll to position [151, 0]
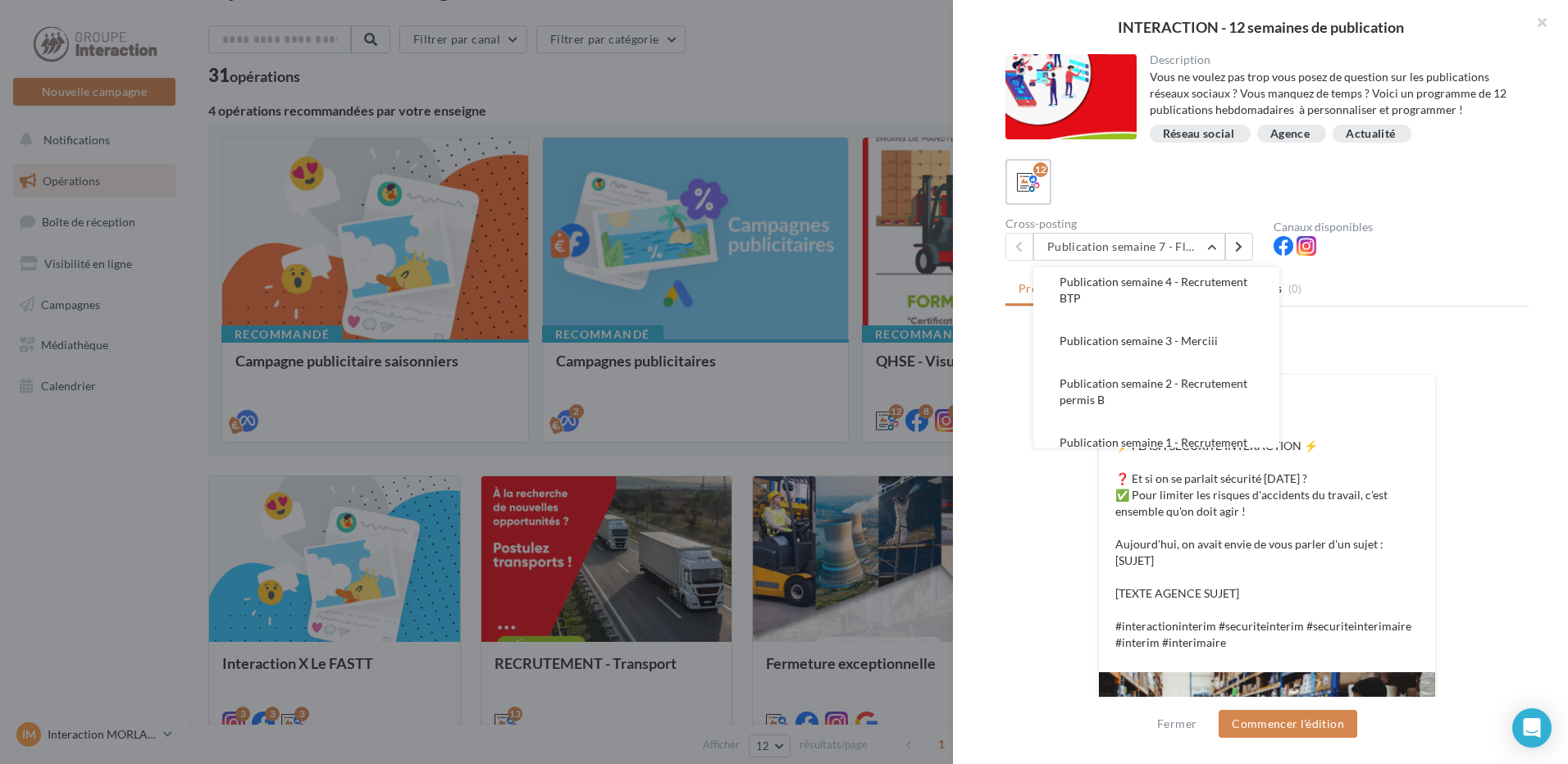
click at [1205, 348] on span "Publication semaine 3 - Merciii" at bounding box center [1139, 340] width 158 height 14
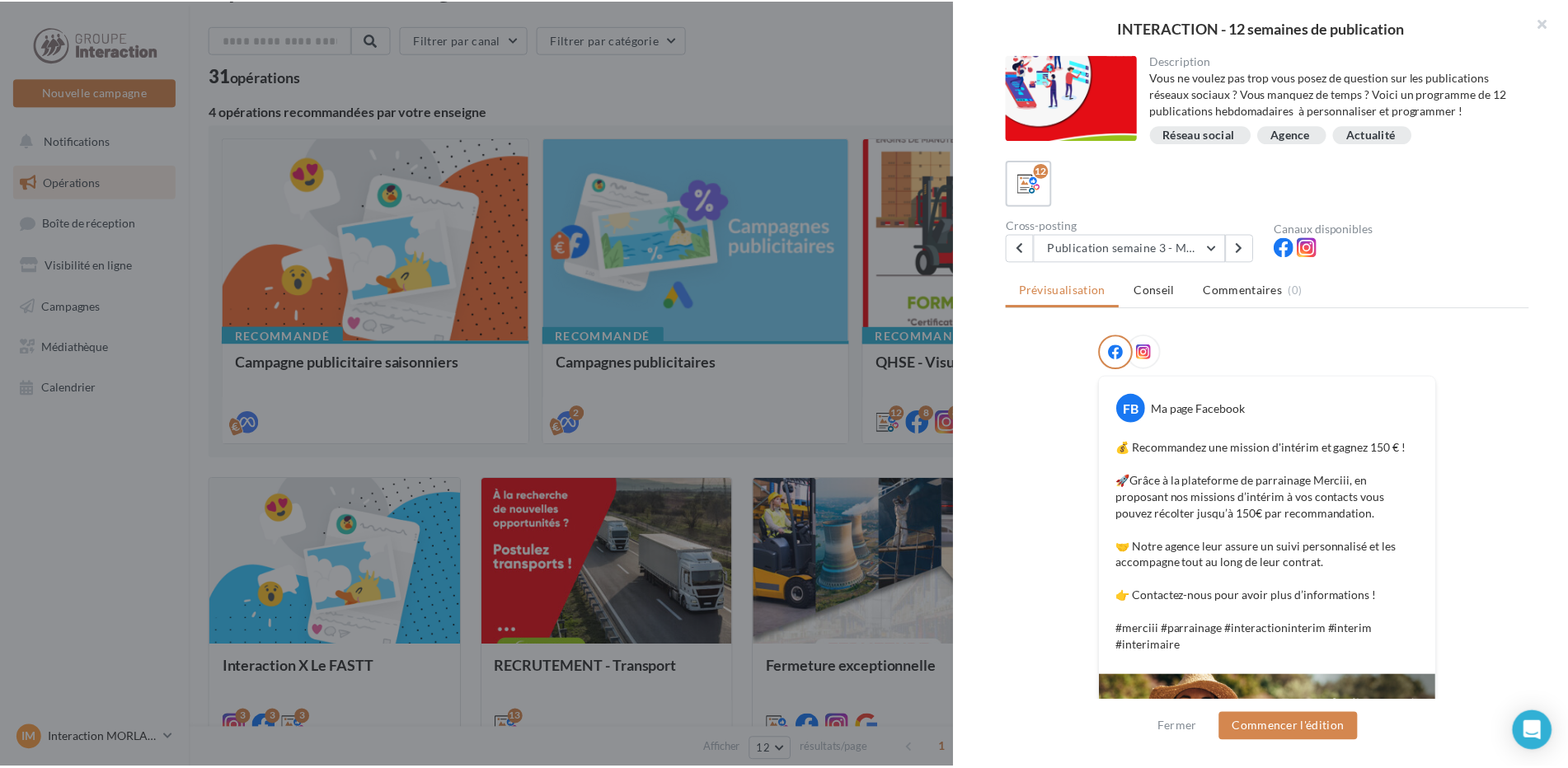
scroll to position [320, 0]
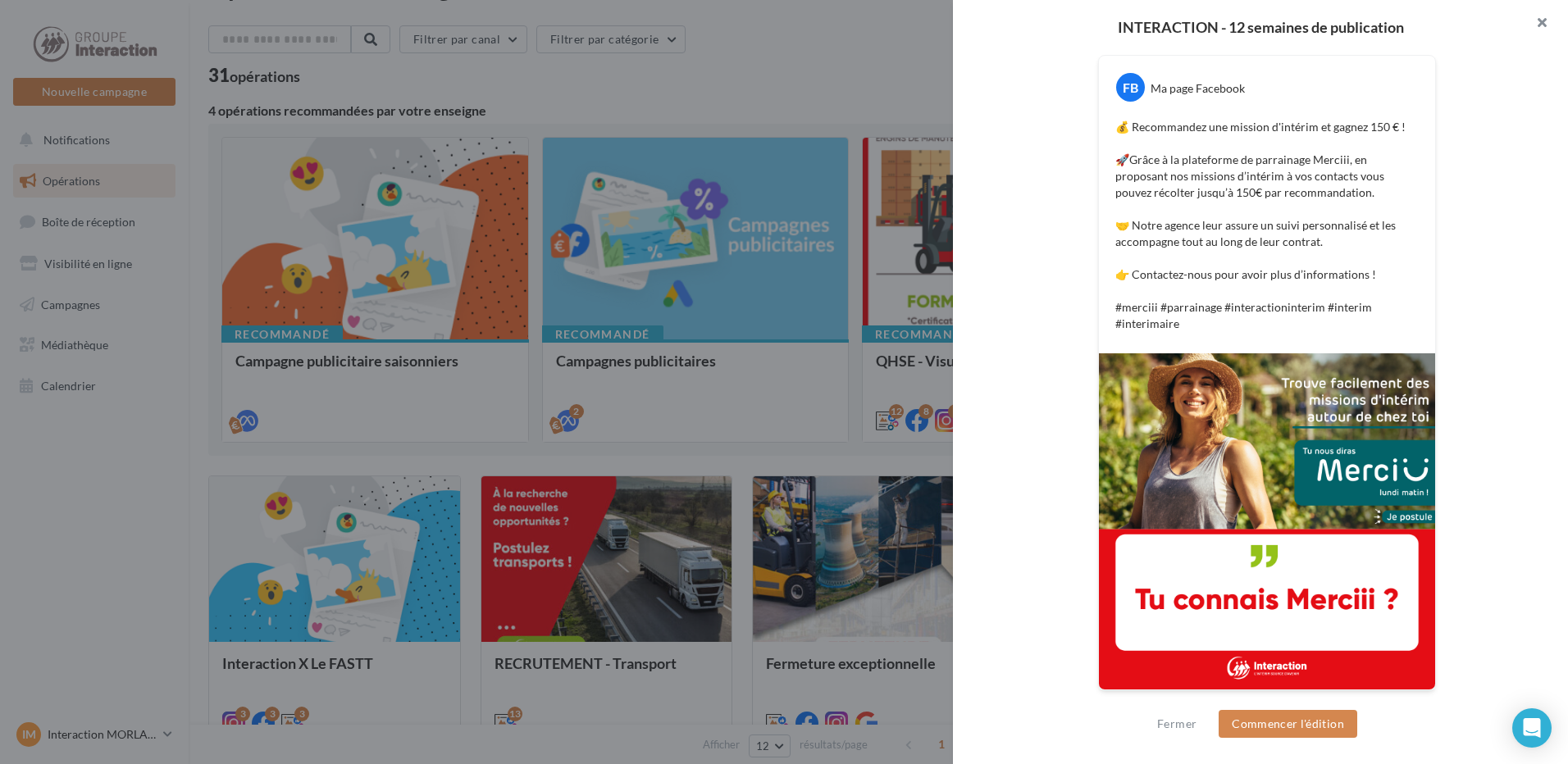
click at [1542, 24] on button "button" at bounding box center [1536, 25] width 66 height 49
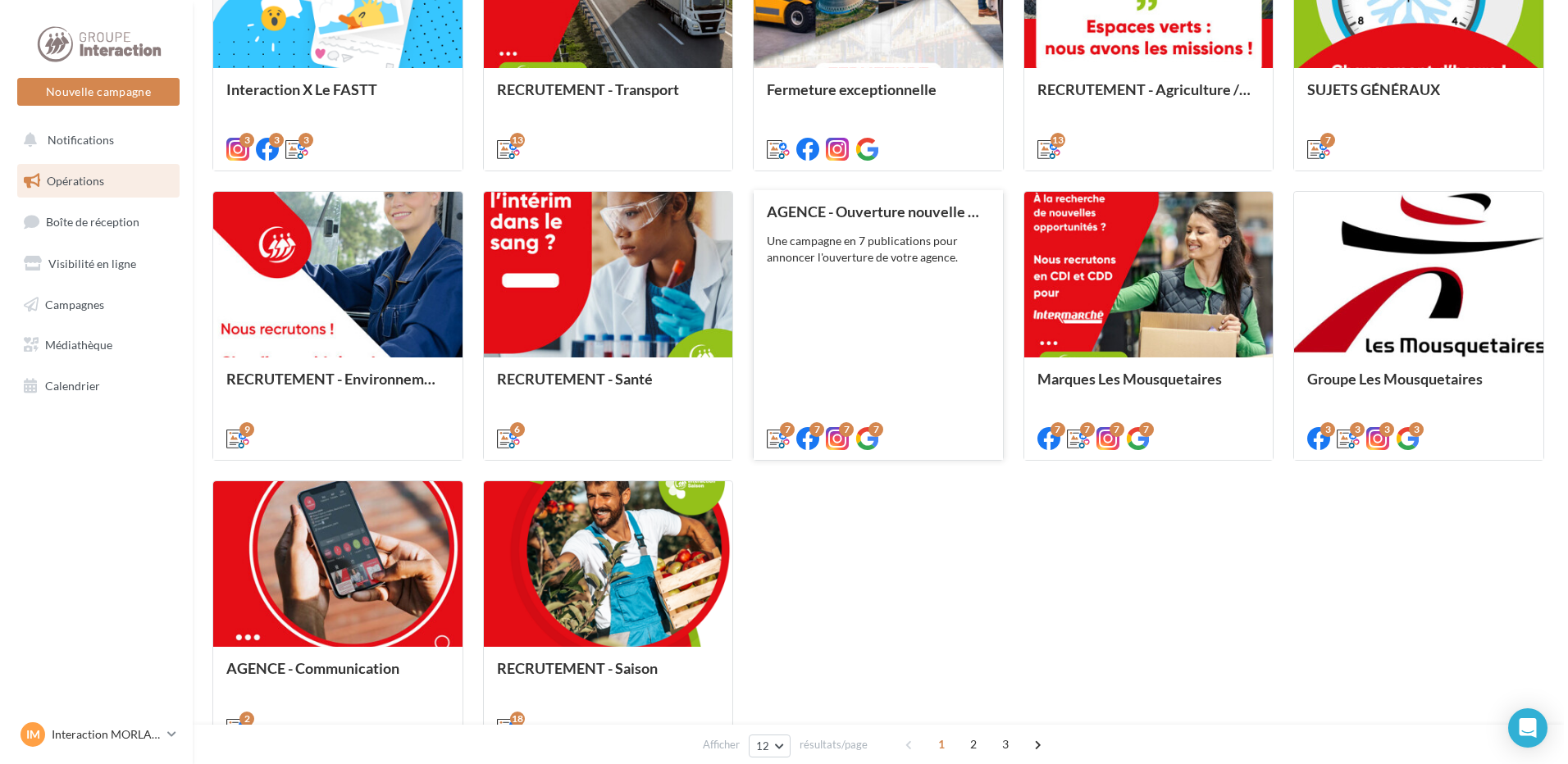
scroll to position [707, 0]
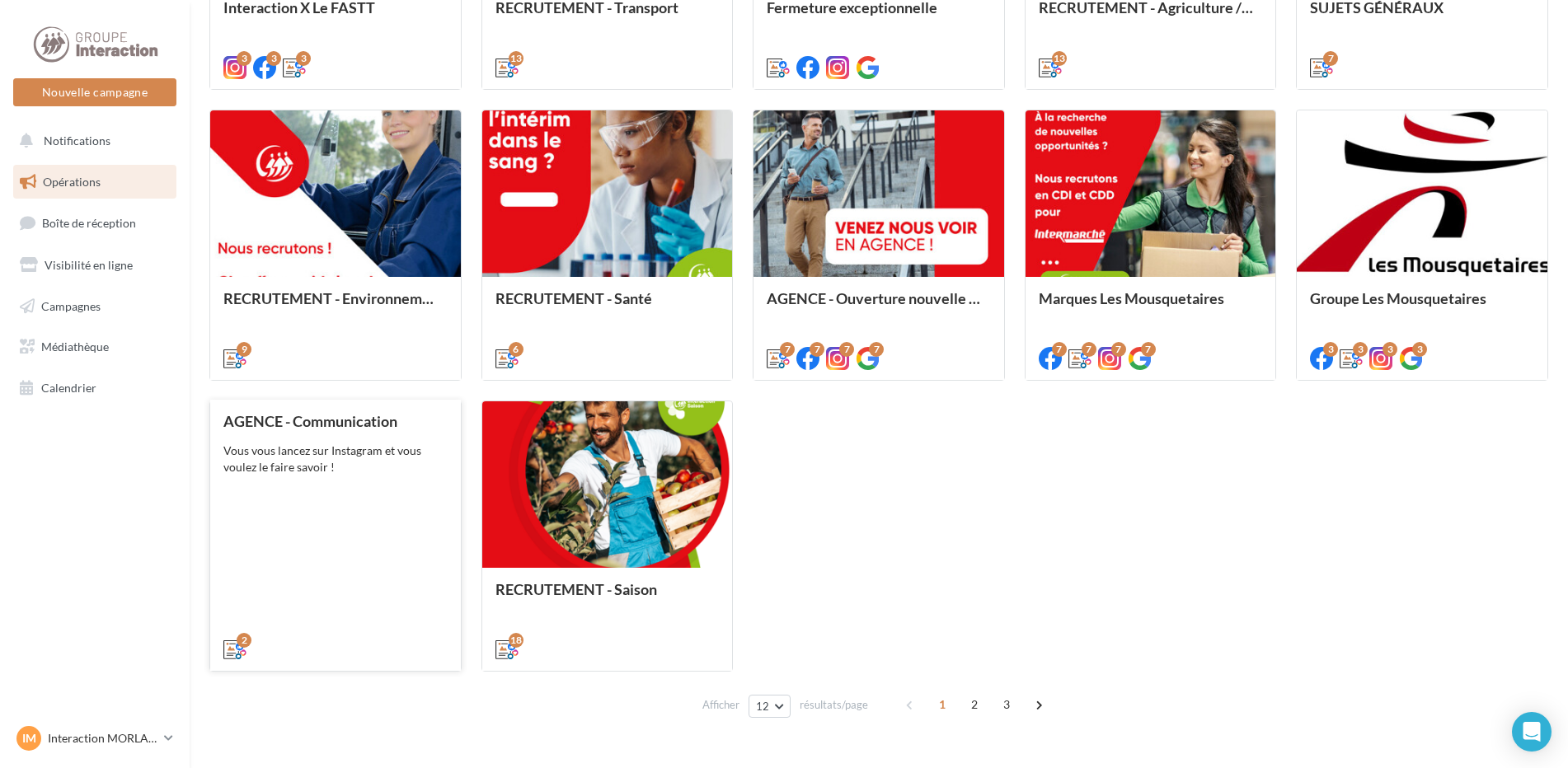
click at [310, 590] on div "AGENCE - Communication Vous vous lancez sur Instagram et vous voulez le faire s…" at bounding box center [335, 534] width 224 height 243
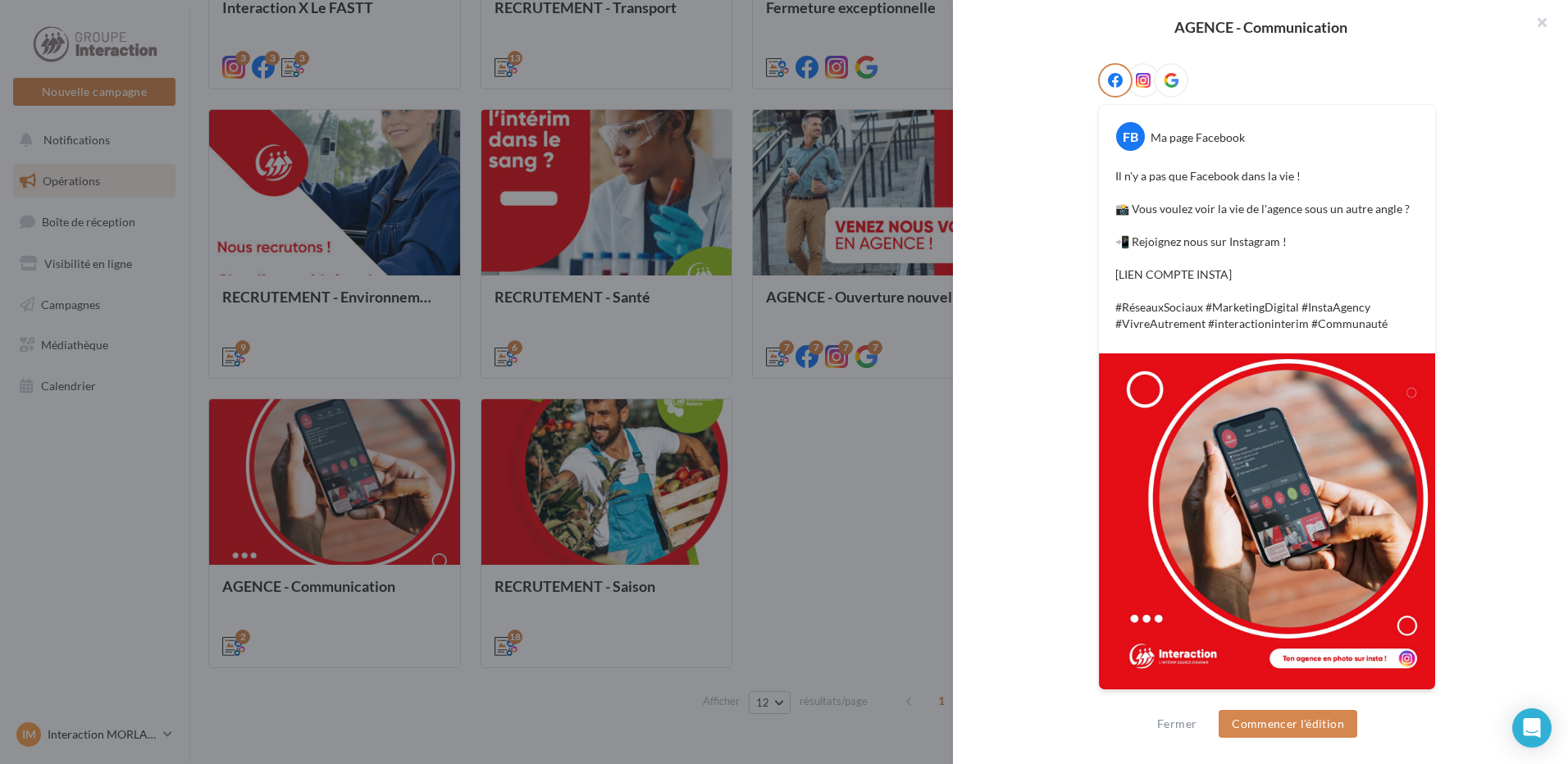
scroll to position [17, 0]
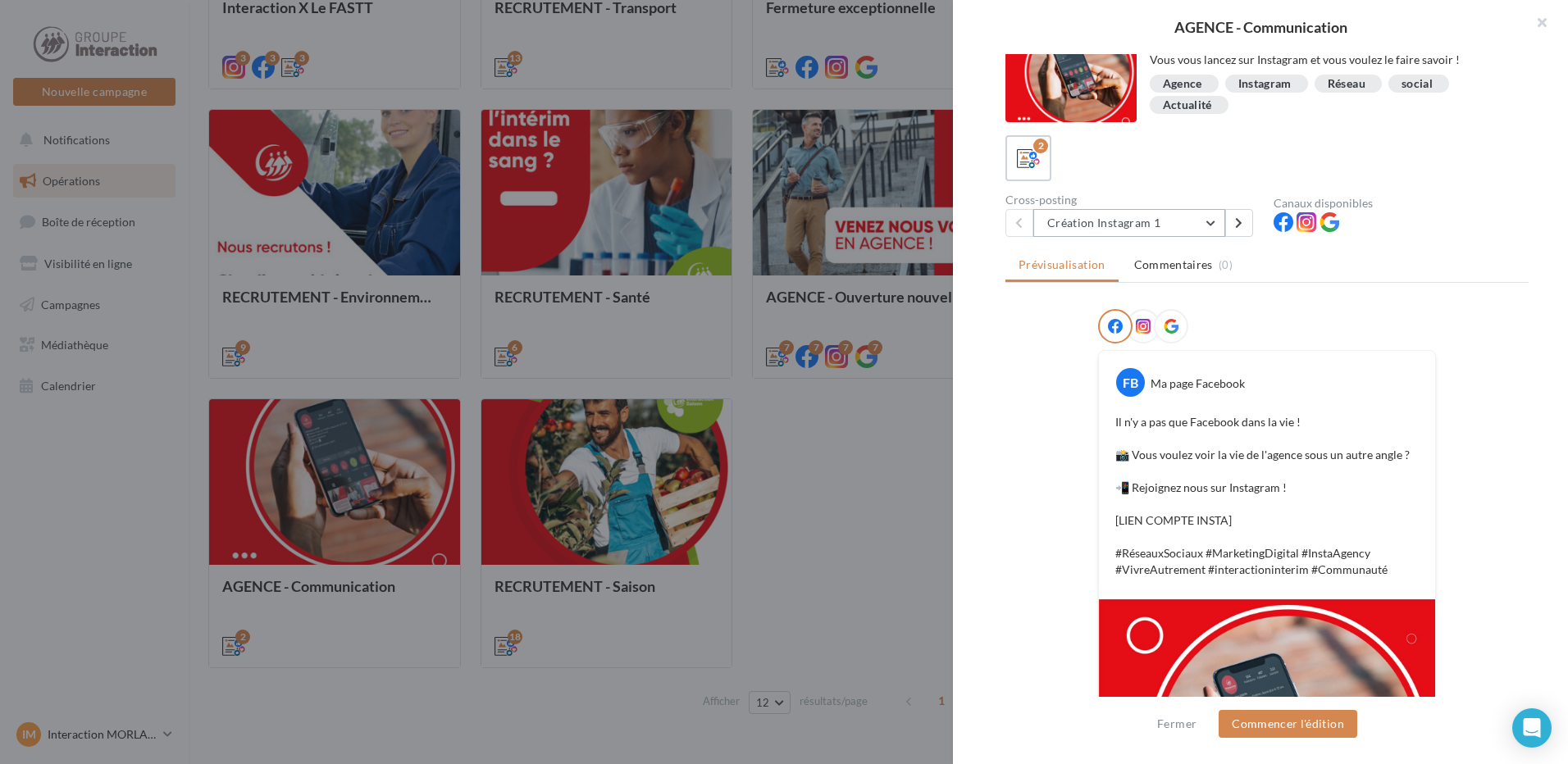
click at [1174, 219] on button "Création Instagram 1" at bounding box center [1130, 223] width 192 height 28
click at [1244, 227] on button at bounding box center [1239, 223] width 28 height 28
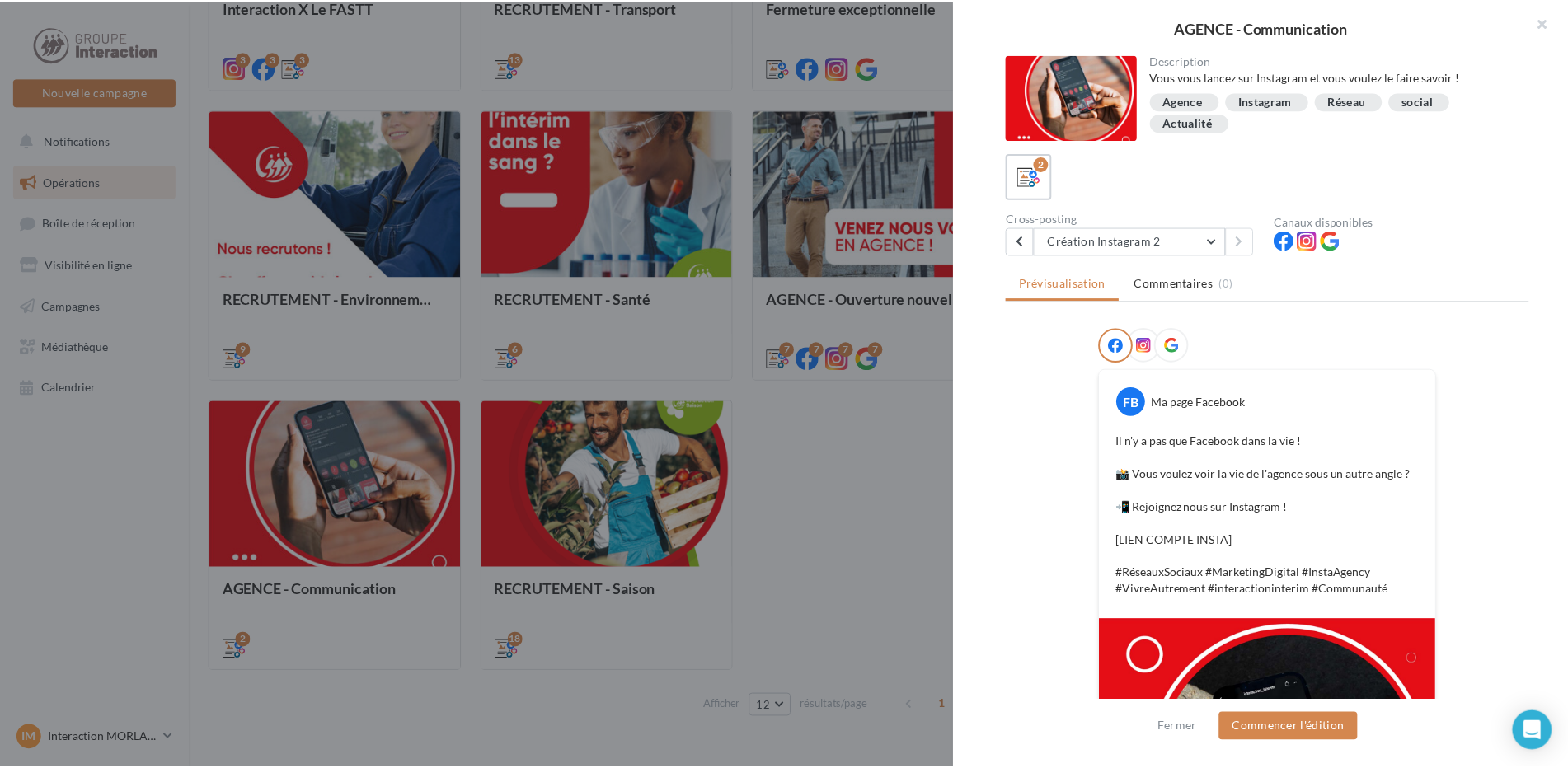
scroll to position [264, 0]
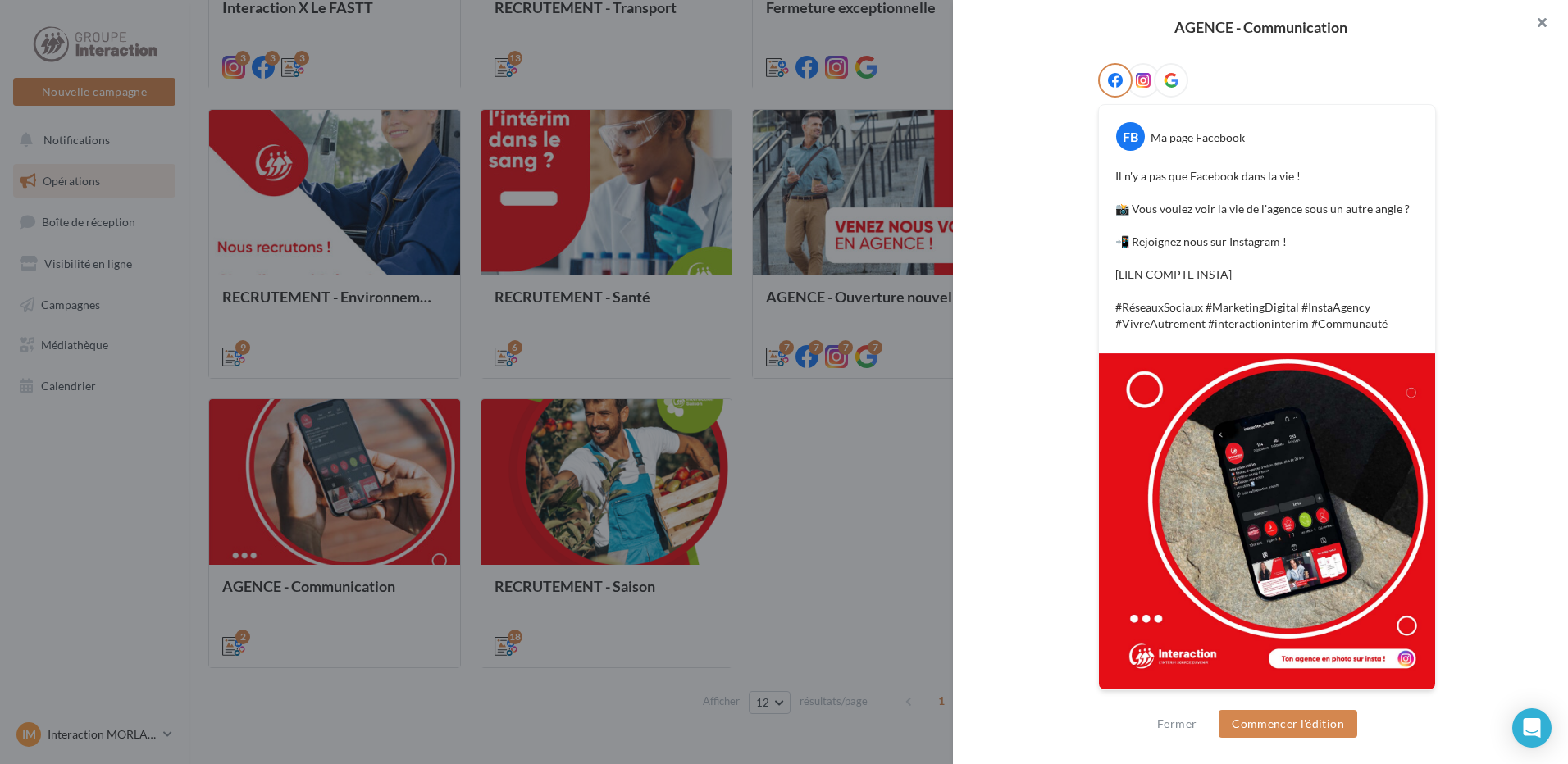
click at [1544, 28] on button "button" at bounding box center [1536, 25] width 66 height 49
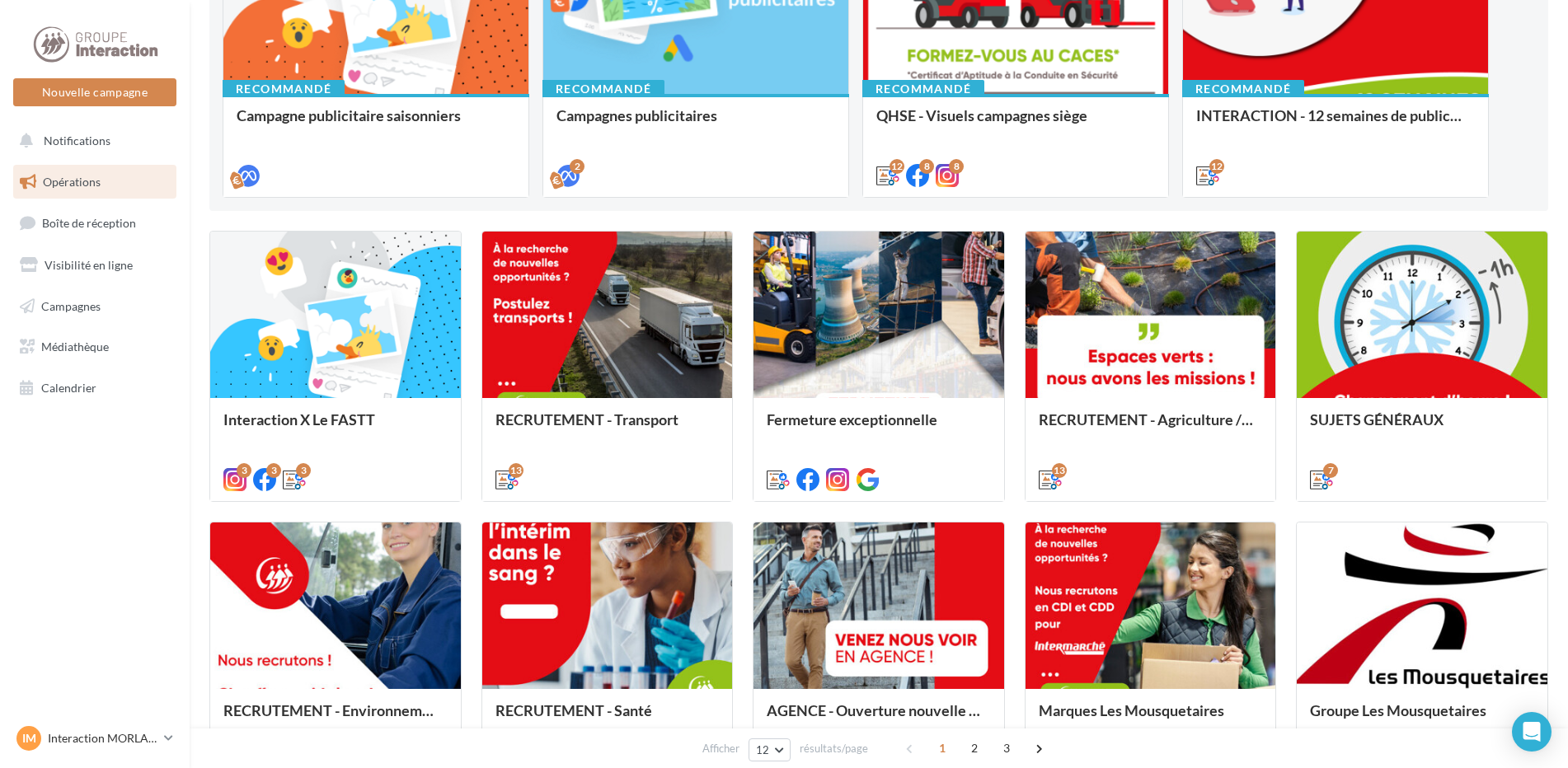
scroll to position [0, 0]
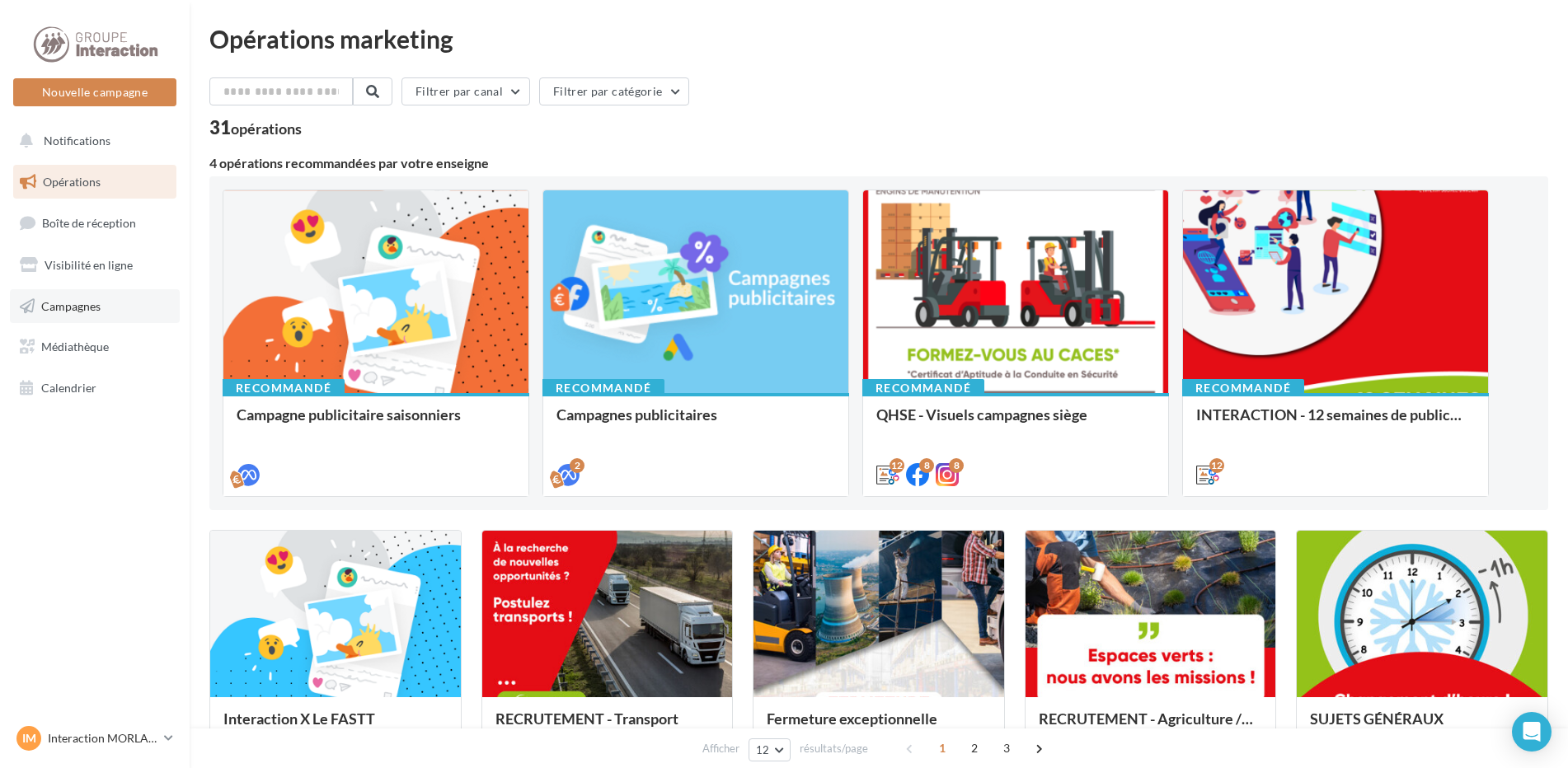
click at [101, 305] on link "Campagnes" at bounding box center [95, 306] width 170 height 35
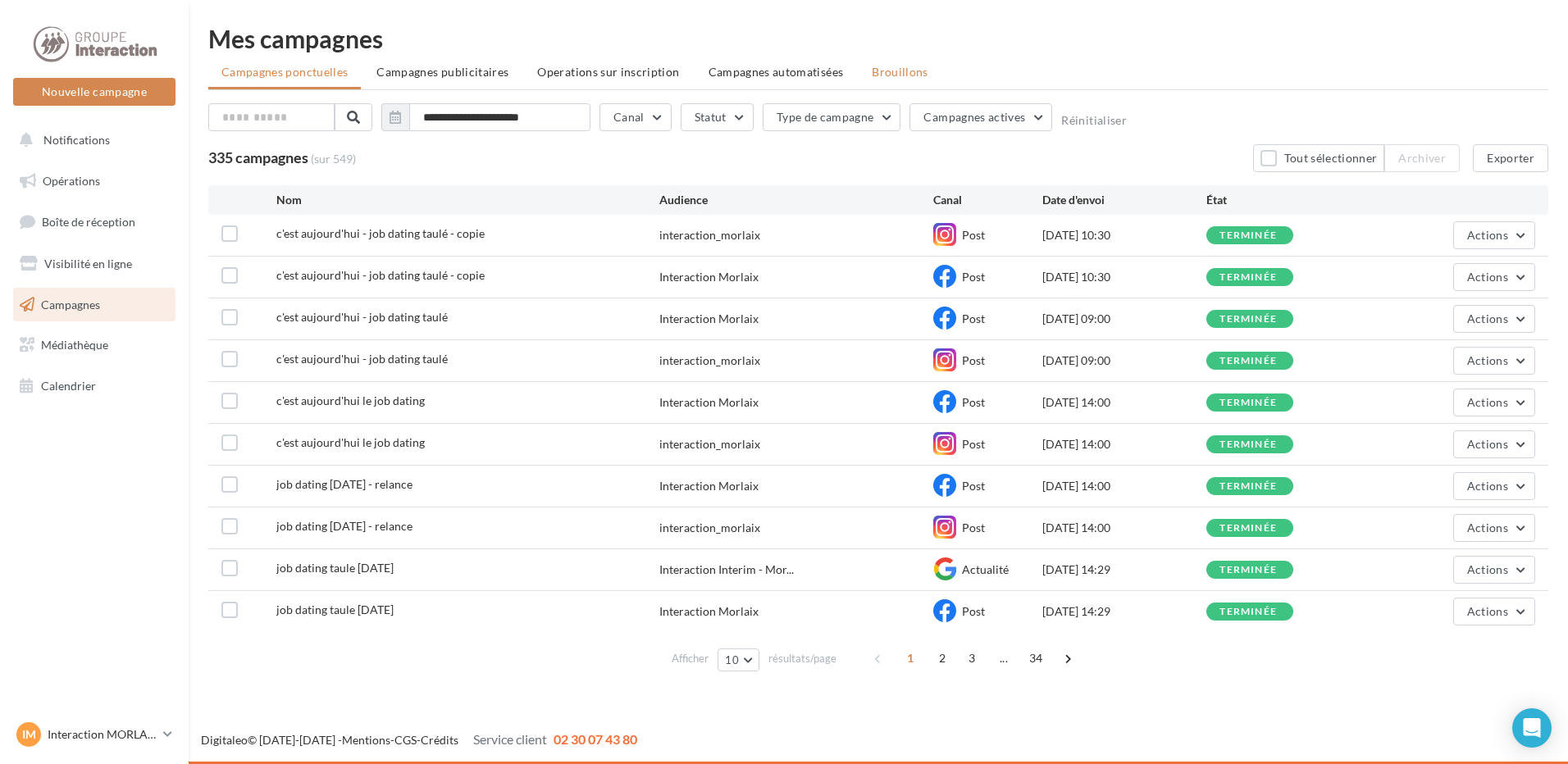
click at [902, 77] on span "Brouillons" at bounding box center [900, 71] width 57 height 14
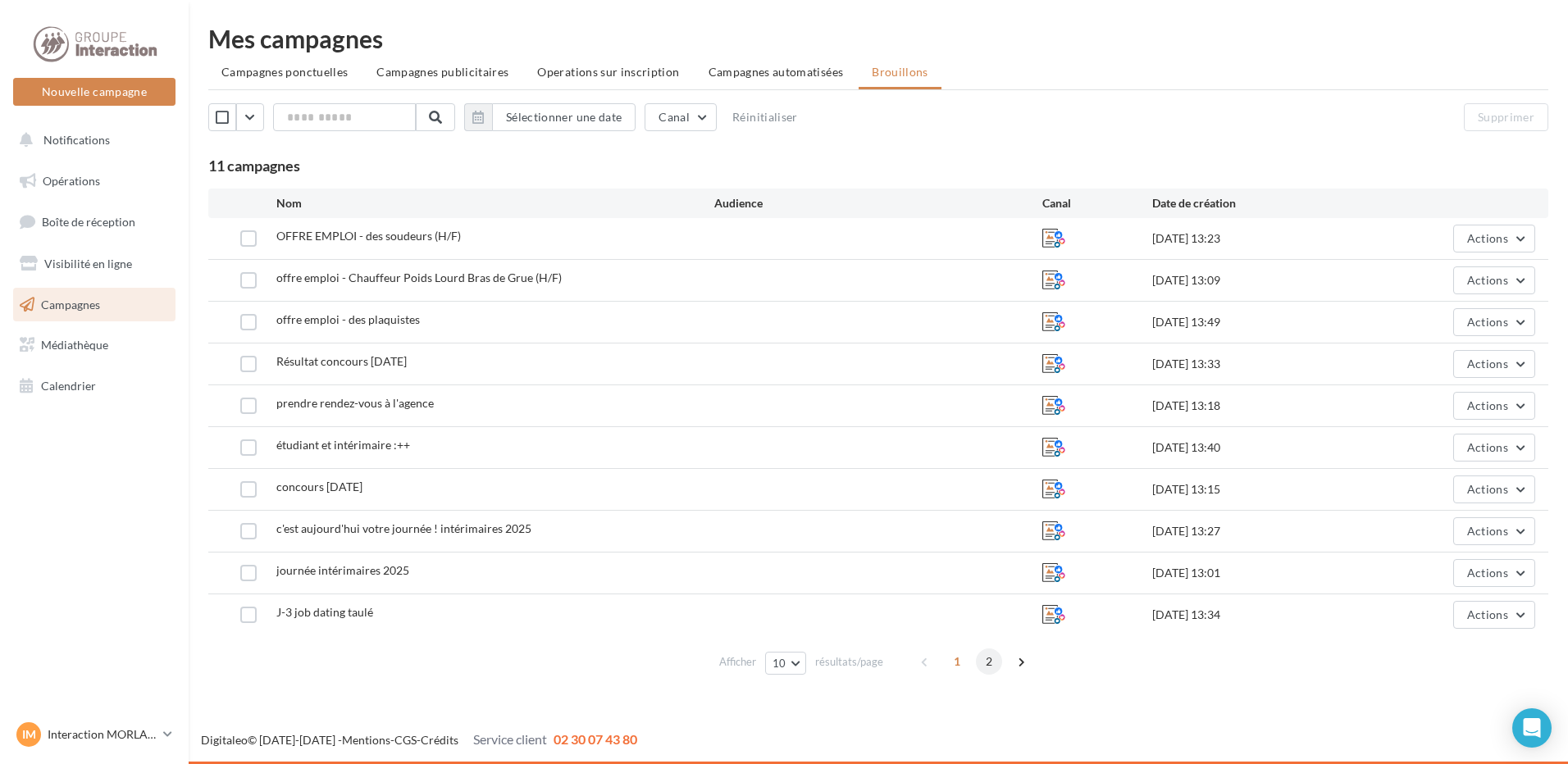
click at [993, 671] on span "2" at bounding box center [989, 662] width 26 height 26
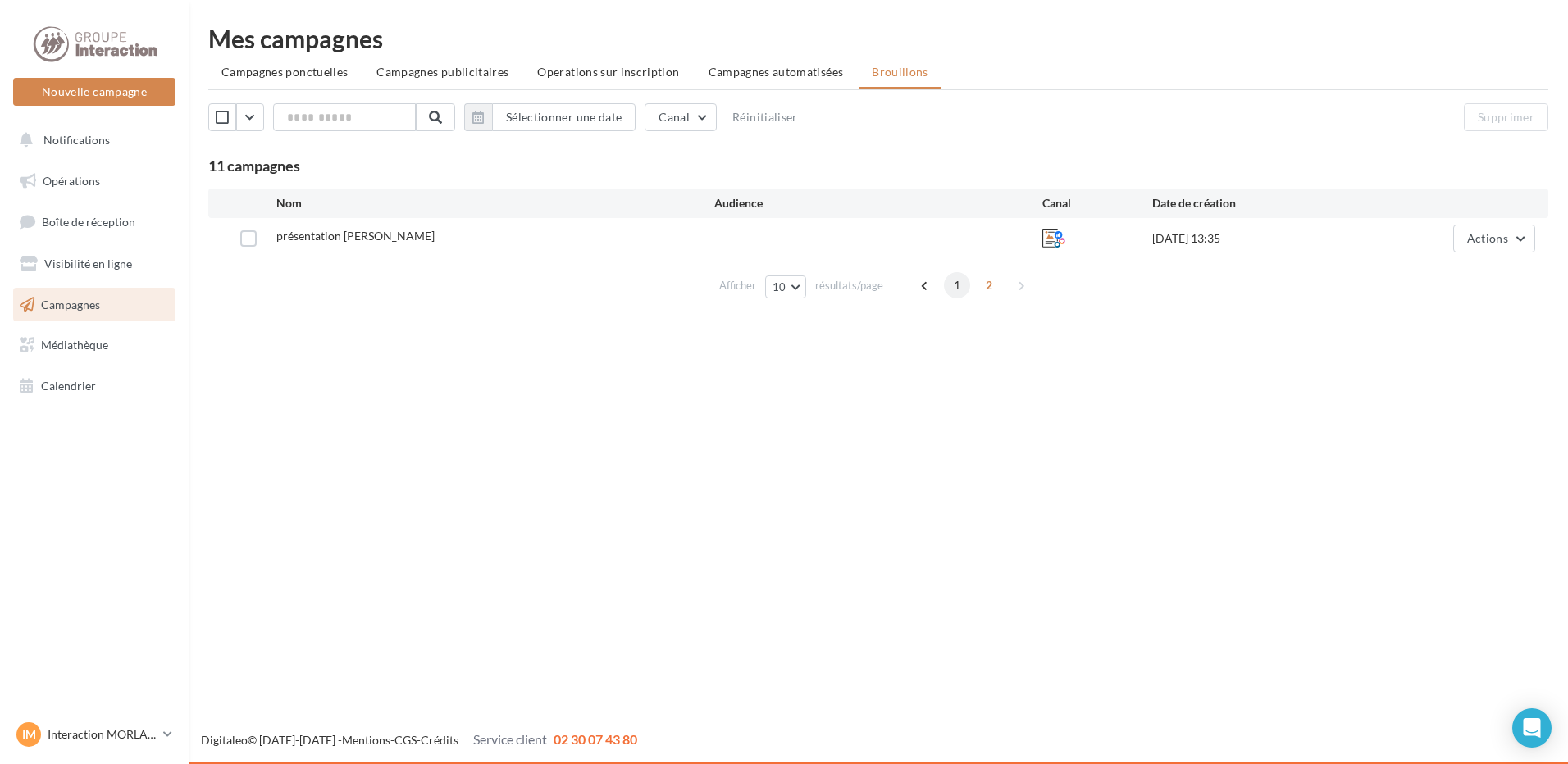
click at [958, 288] on span "1" at bounding box center [957, 285] width 26 height 26
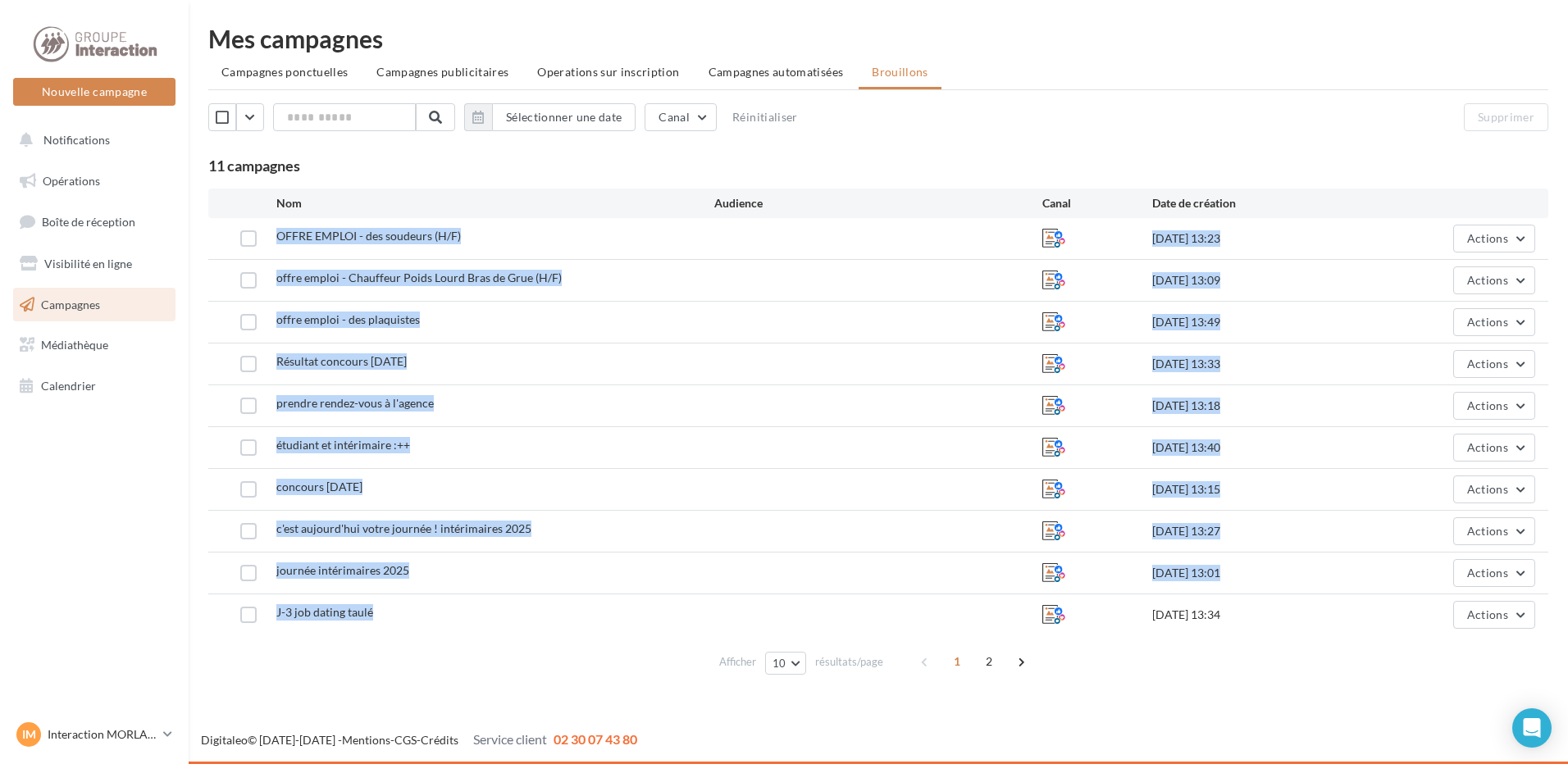
drag, startPoint x: 279, startPoint y: 237, endPoint x: 555, endPoint y: 623, distance: 474.5
click at [555, 623] on div "OFFRE EMPLOI - des soudeurs (H/F) [DATE] 13:23 Actions offre emploi - Chauffeur…" at bounding box center [879, 426] width 1341 height 417
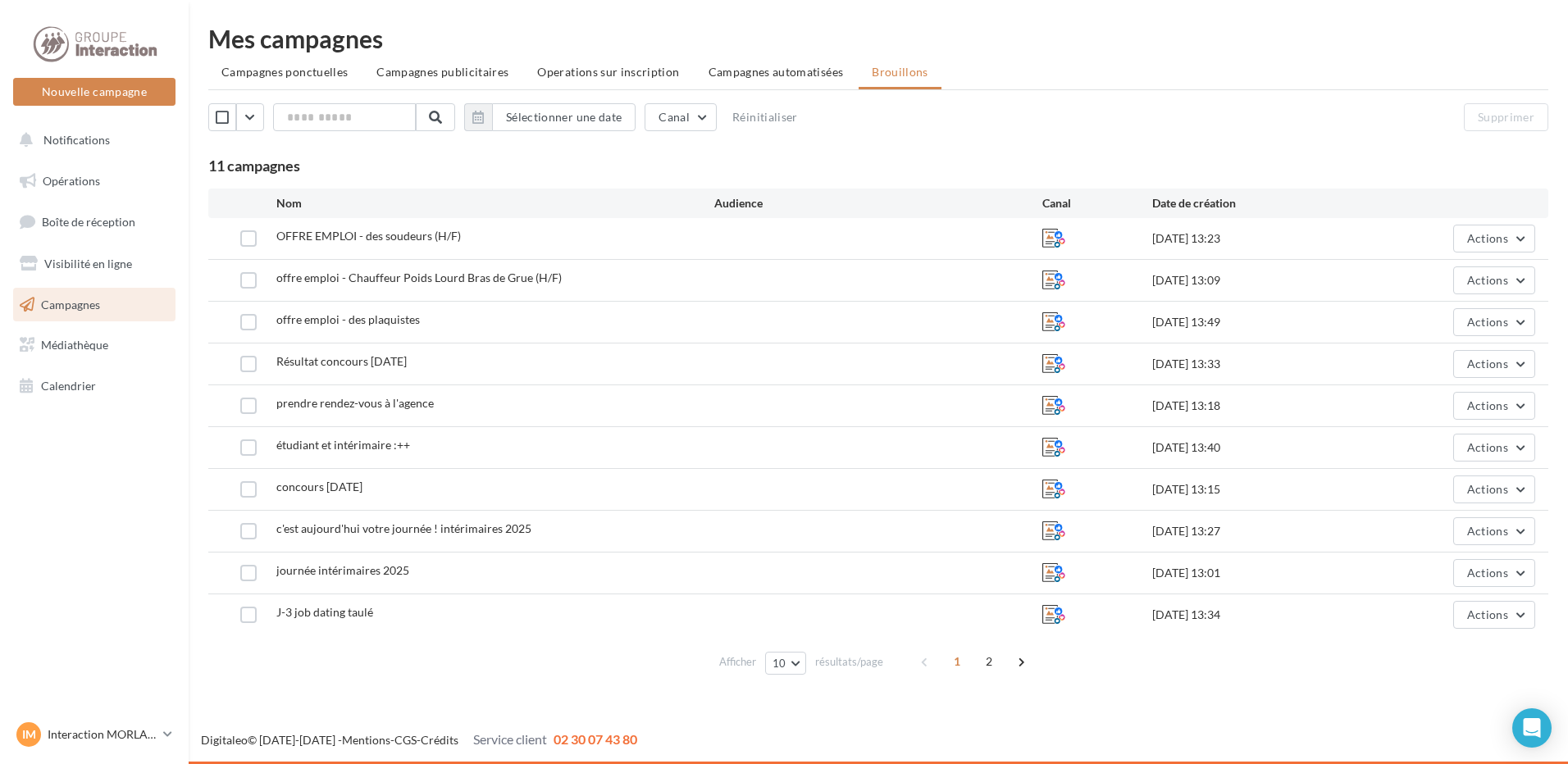
drag, startPoint x: 555, startPoint y: 623, endPoint x: 520, endPoint y: 655, distance: 47.4
click at [520, 655] on div "Afficher 10 10 25 50 100 résultats/page 1 2" at bounding box center [879, 661] width 1341 height 39
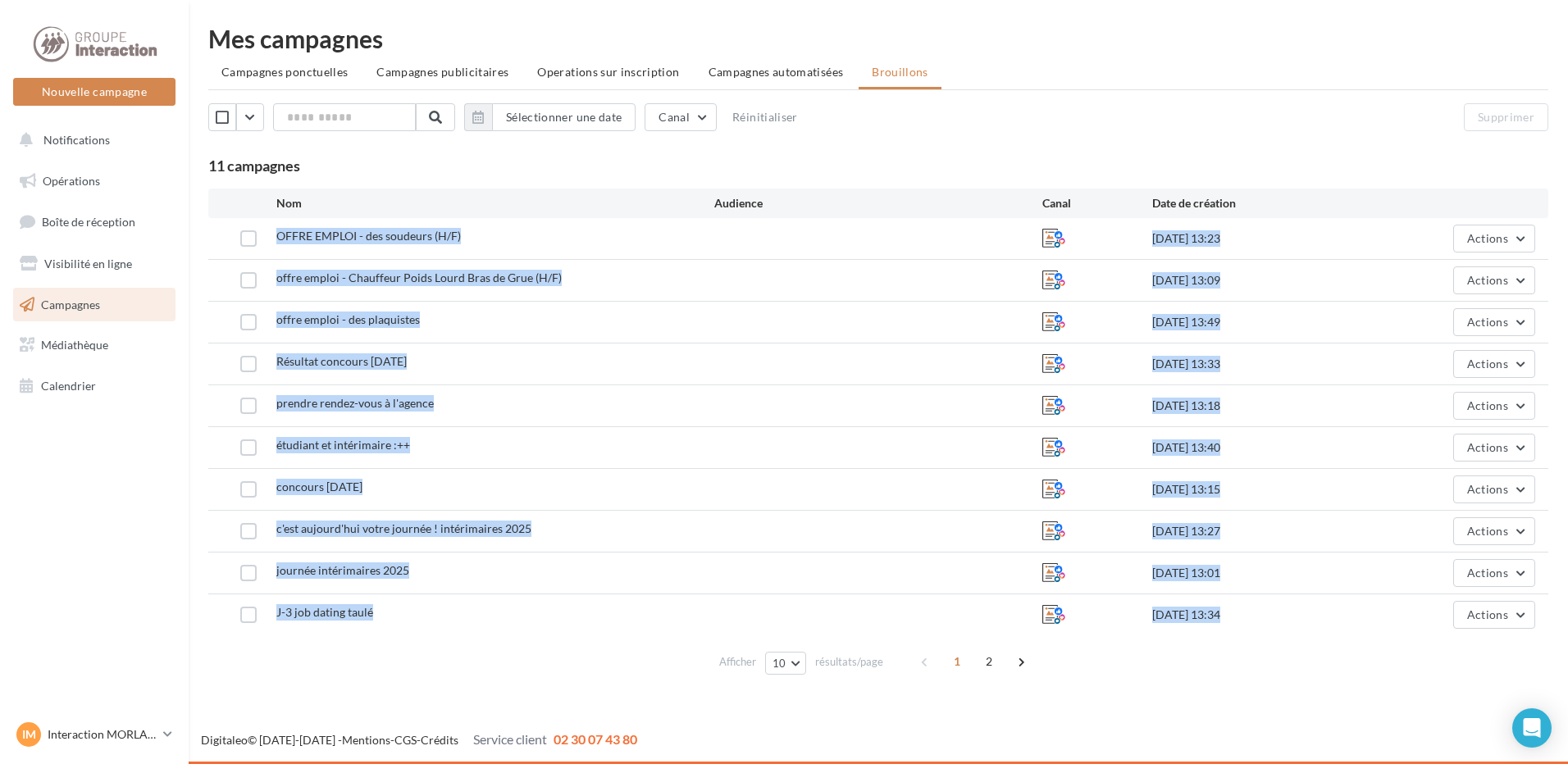
drag, startPoint x: 517, startPoint y: 652, endPoint x: 268, endPoint y: 230, distance: 490.0
click at [268, 230] on div "Nom Audience Canal Date de création OFFRE EMPLOI - des soudeurs (H/F) 03/10/202…" at bounding box center [879, 435] width 1341 height 493
copy div "OFFRE EMPLOI - des soudeurs (H/F) 03/10/2025 13:23 Actions offre emploi - Chauf…"
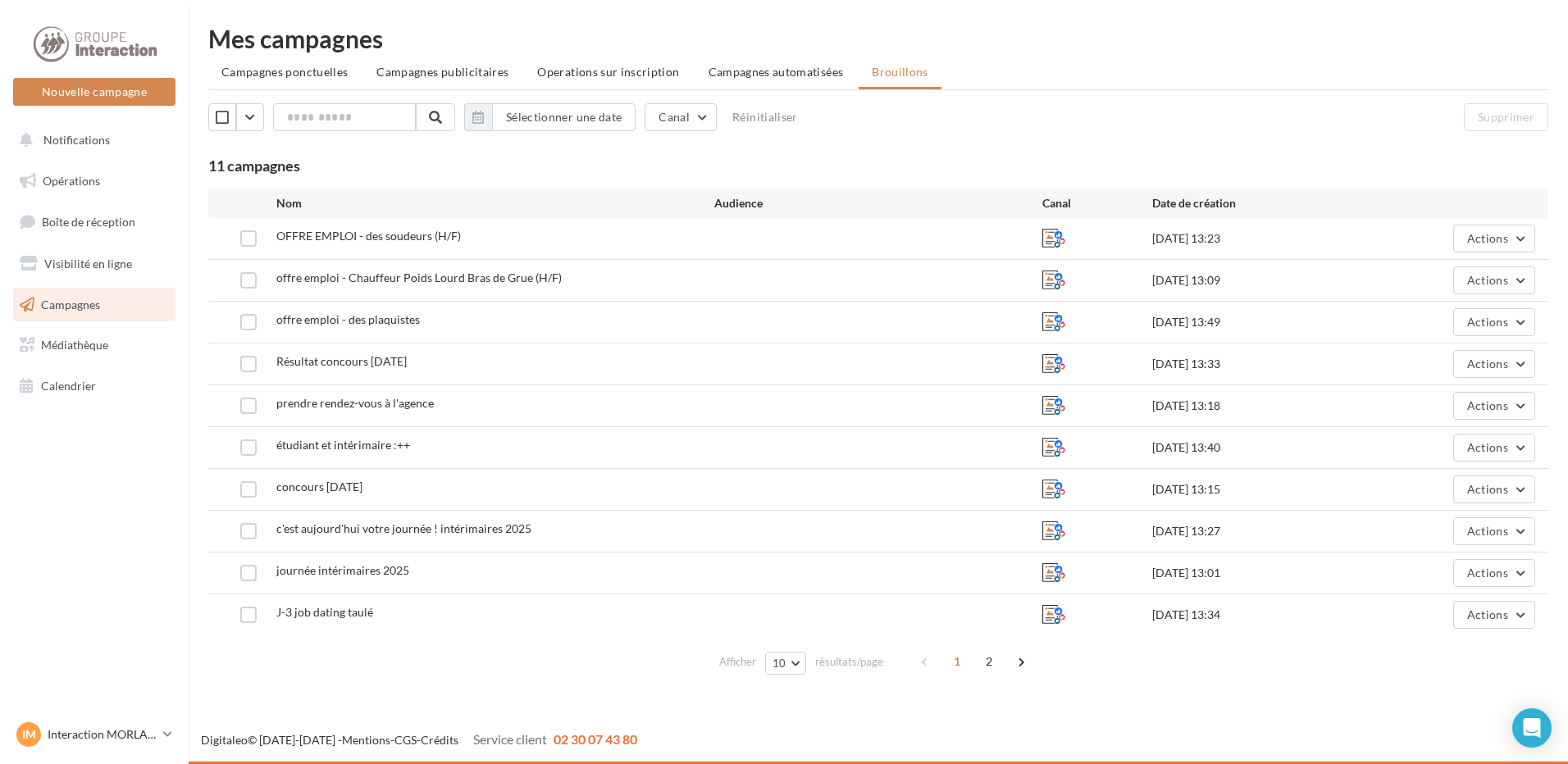
click at [331, 169] on div "11 campagnes" at bounding box center [879, 166] width 1341 height 18
